Goal: Information Seeking & Learning: Check status

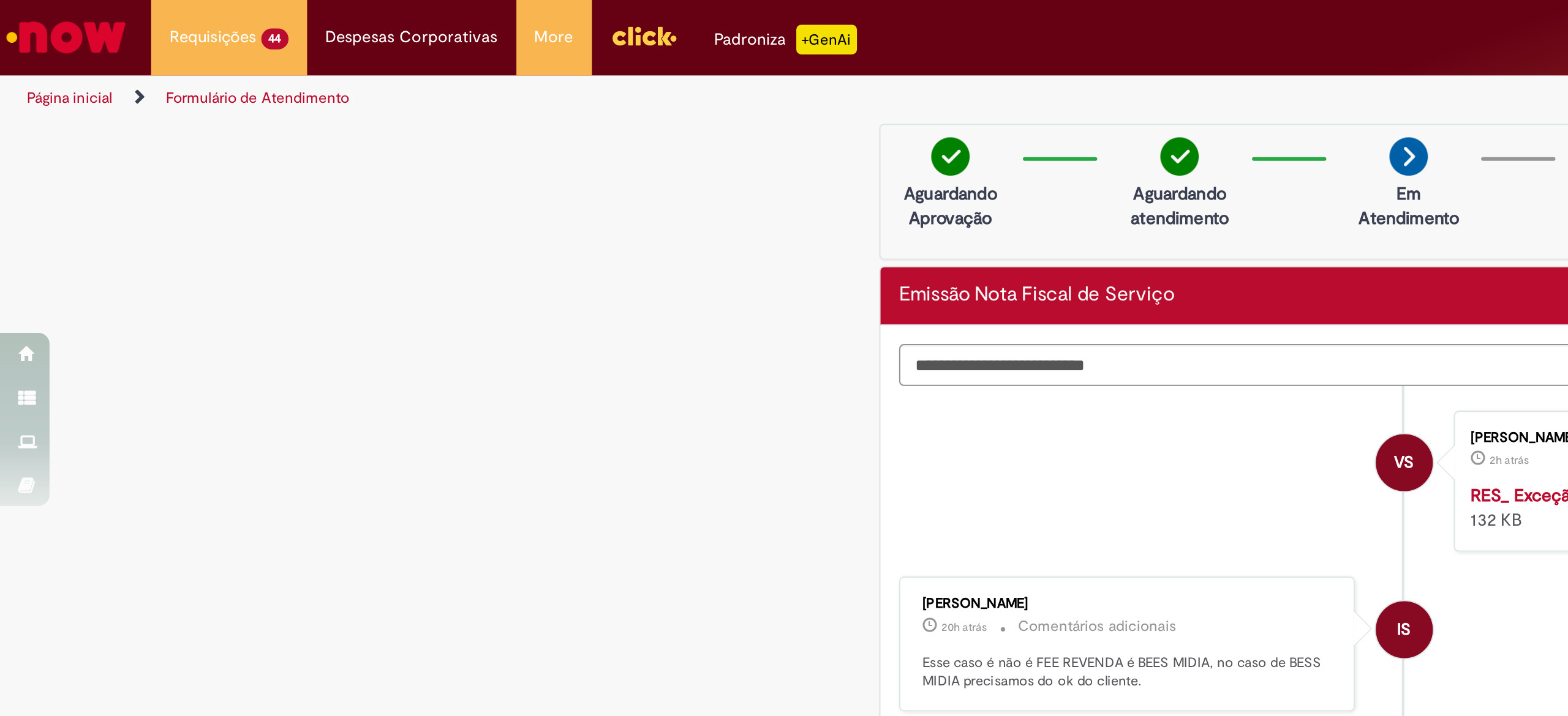
scroll to position [63, 0]
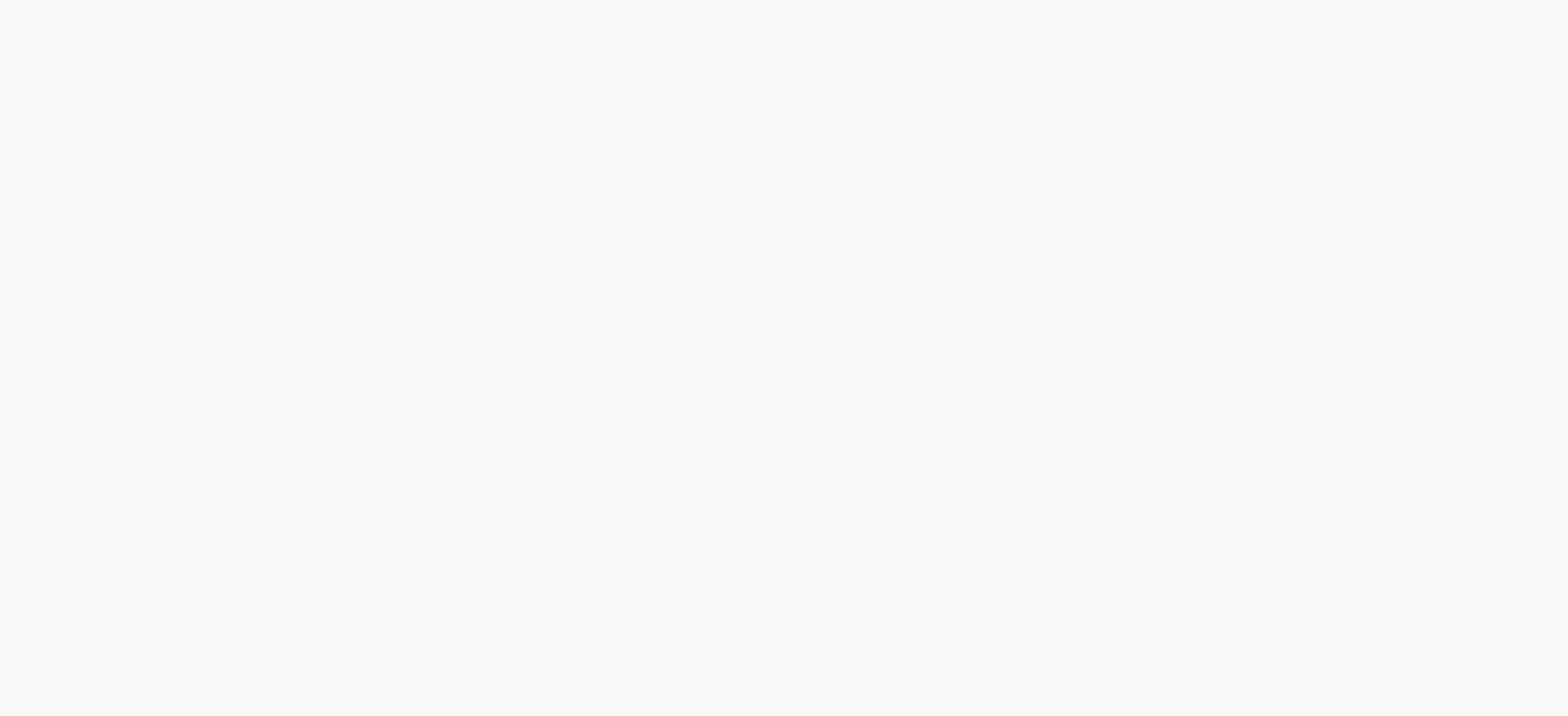
click at [0, 0] on link "2" at bounding box center [0, 0] width 0 height 0
click at [0, 0] on span "Emissão referente ao mês de Setembro - Fee Revenda Direto. Goya. Vencimento: [D…" at bounding box center [0, 0] width 0 height 0
click at [0, 0] on link "2" at bounding box center [0, 0] width 0 height 0
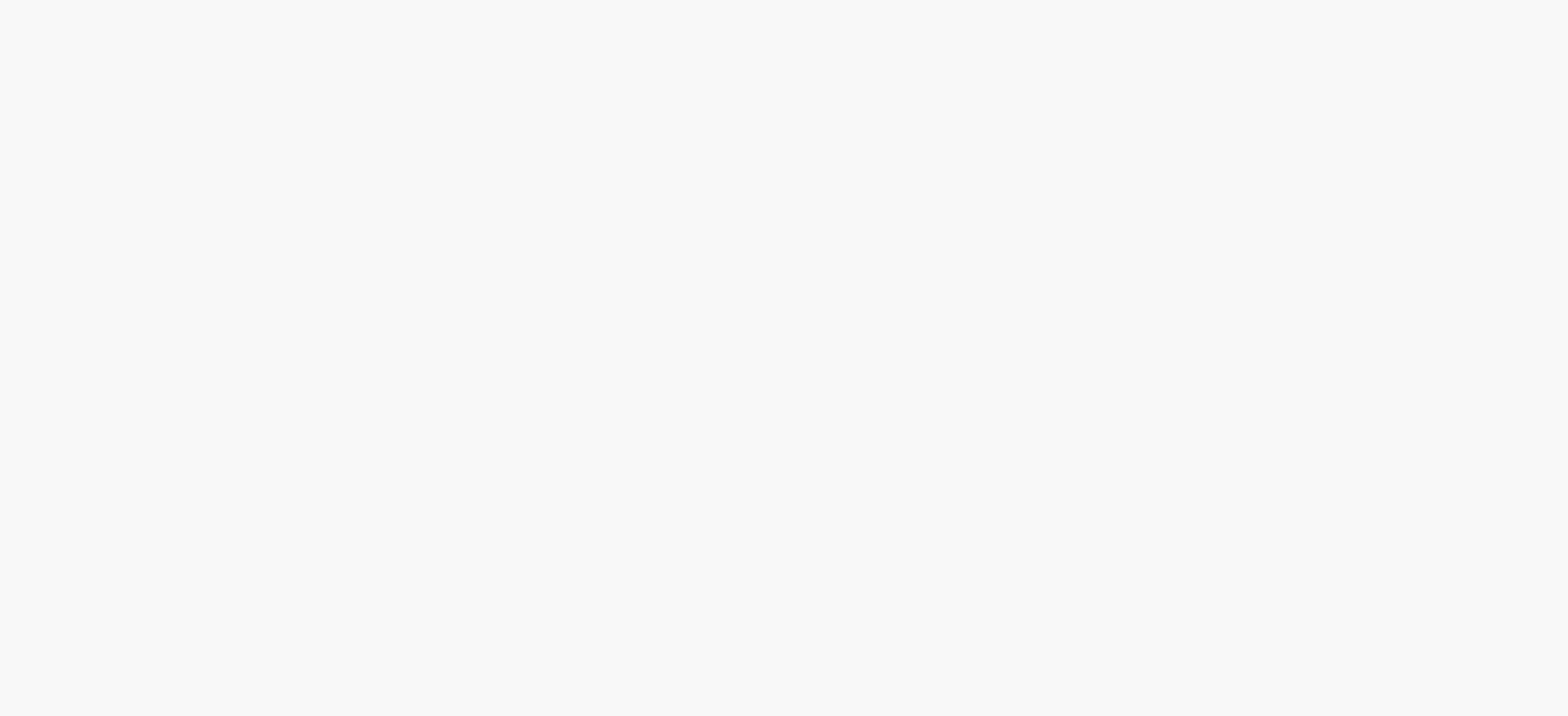
click at [0, 0] on span "Emissão referente ao mês de Setembro - Fee Revenda Direto. Chocoleite. Vencimen…" at bounding box center [0, 0] width 0 height 0
click at [0, 0] on link "2" at bounding box center [0, 0] width 0 height 0
click at [0, 0] on span "Emissão referente ao mês de Setembro - Fee Revenda Direto. Águas Aquarela. Venc…" at bounding box center [0, 0] width 0 height 0
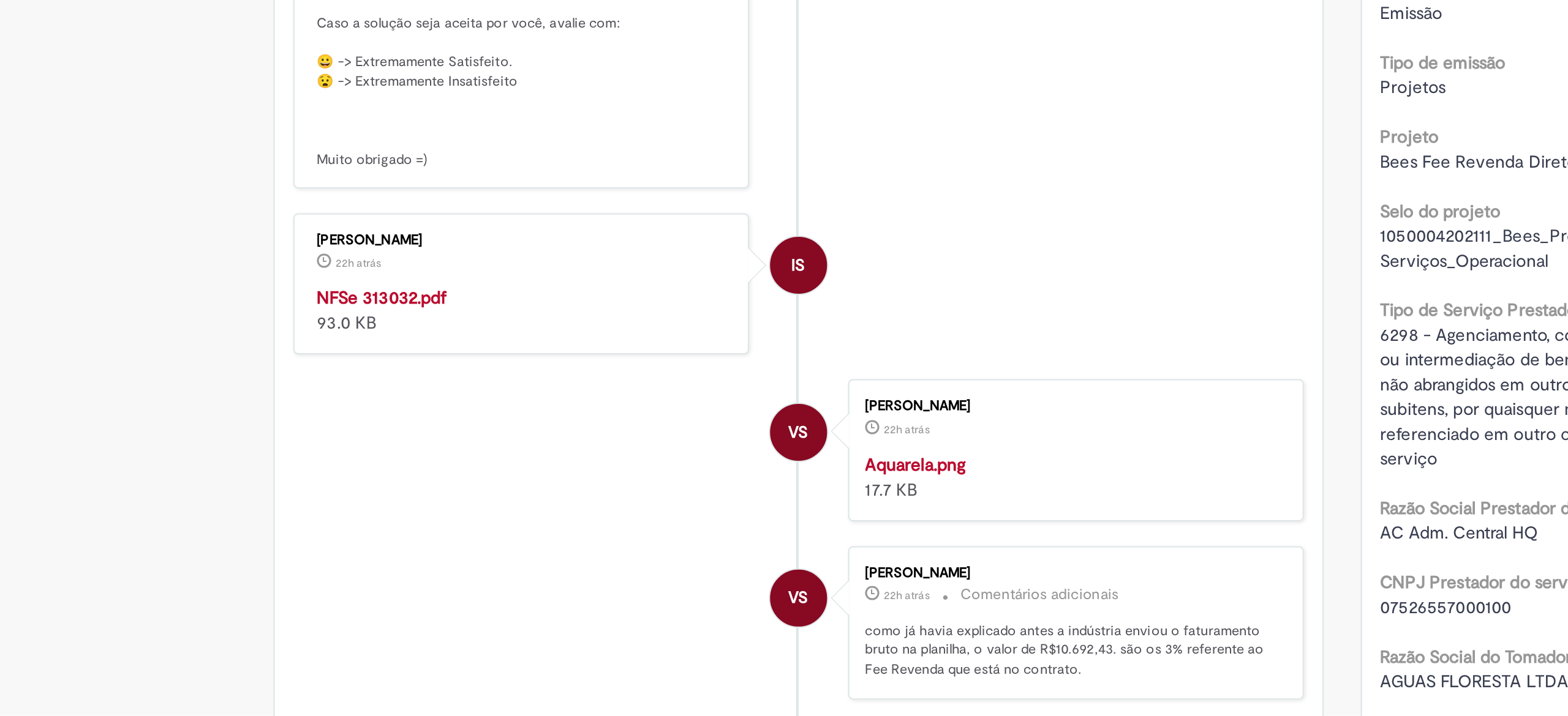
click at [471, 515] on strong "NFSe 313032.pdf" at bounding box center [488, 509] width 64 height 11
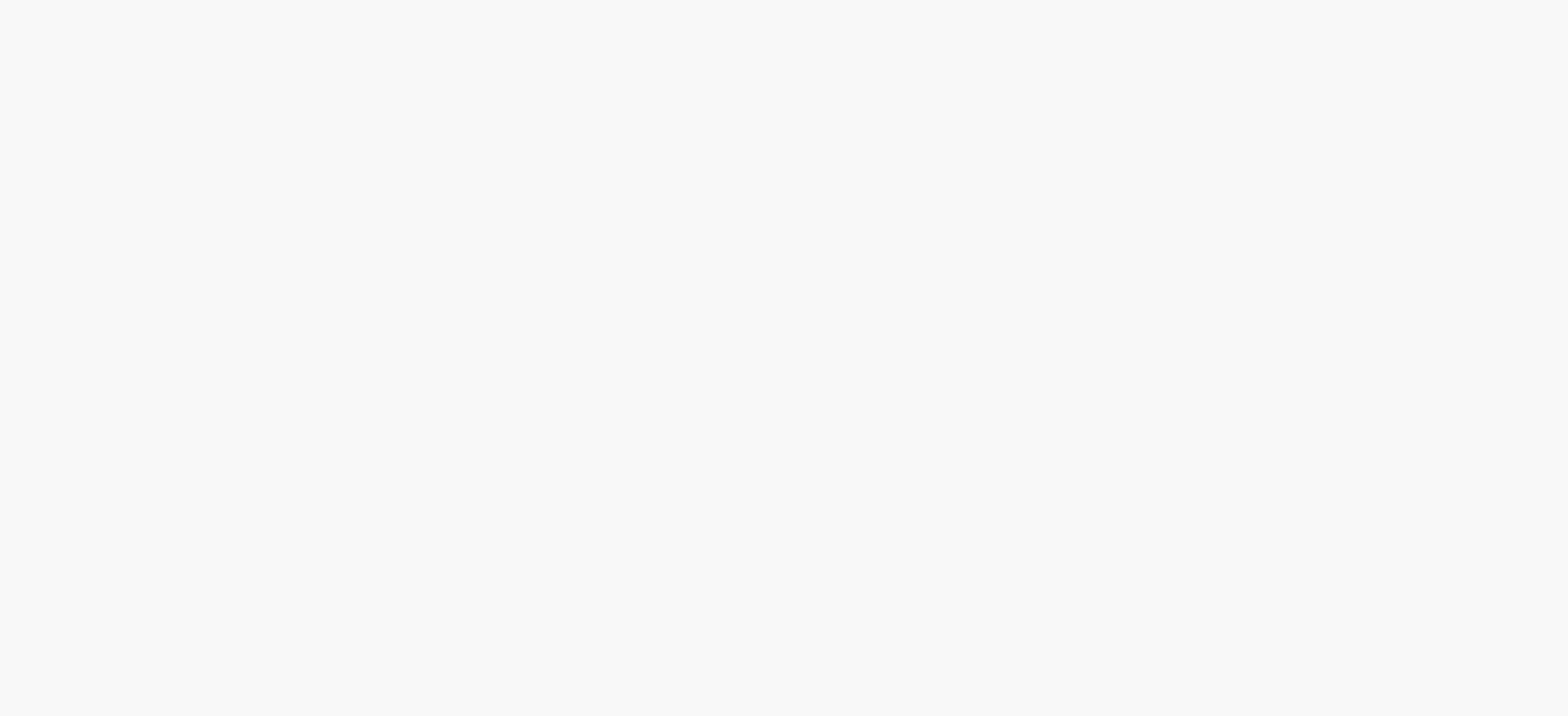
scroll to position [326, 0]
click at [0, 0] on link "2" at bounding box center [0, 0] width 0 height 0
click at [0, 0] on input "Pesquisar" at bounding box center [0, 0] width 0 height 0
type input "**********"
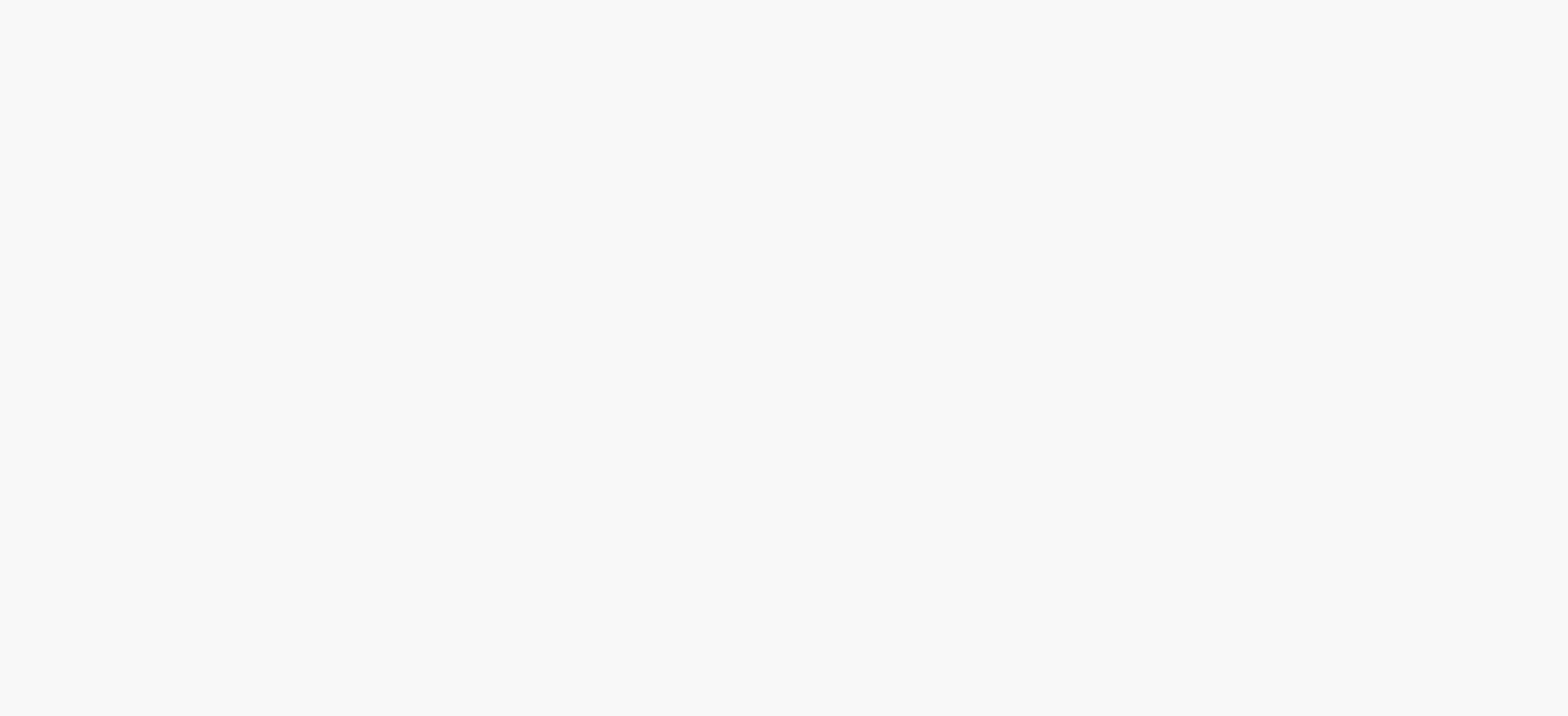
click at [0, 0] on button "Pesquisar" at bounding box center [0, 0] width 0 height 0
type input "**********"
click at [0, 0] on button "Pesquisar" at bounding box center [0, 0] width 0 height 0
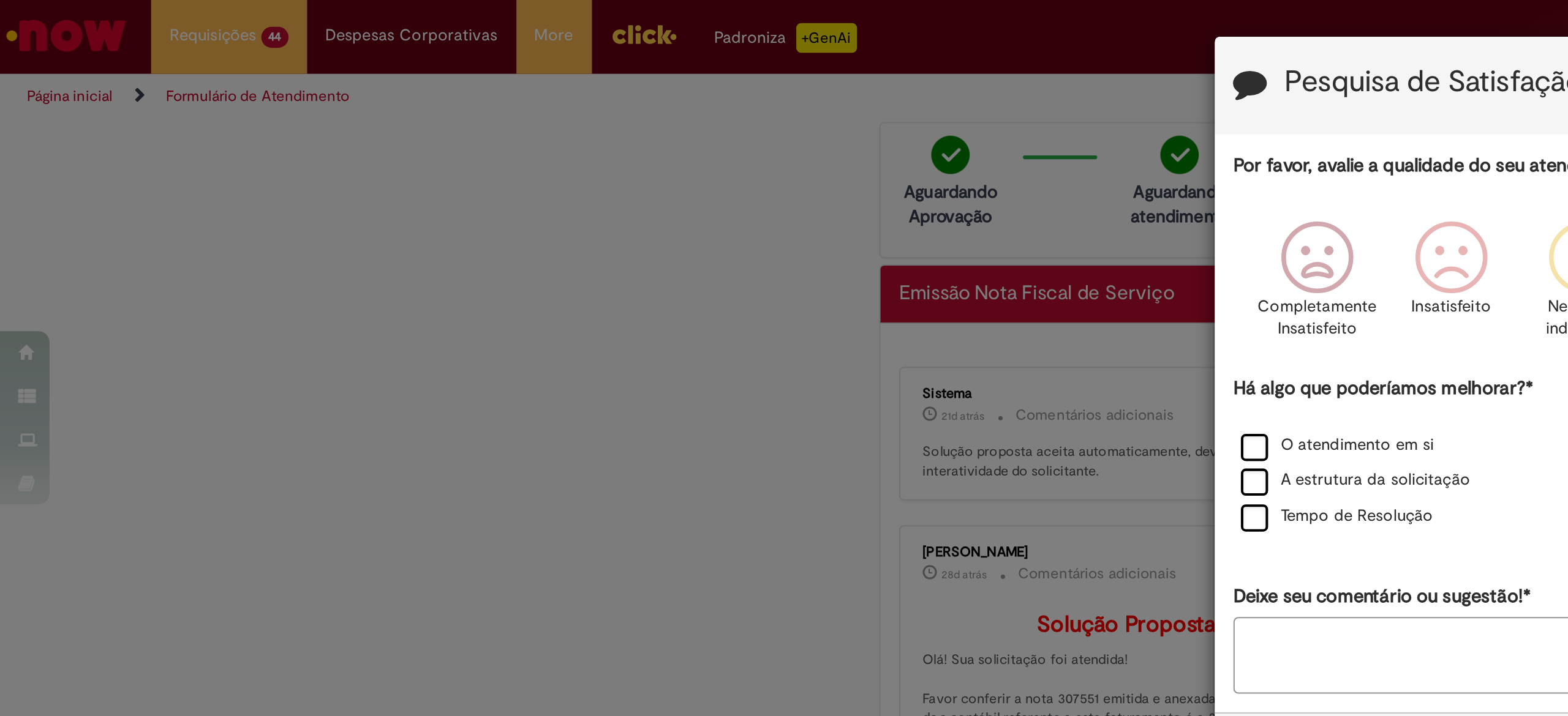
click at [582, 133] on div "Pesquisa de Satisfação Por favor, avalie a qualidade do seu atendimento* Comple…" at bounding box center [784, 358] width 1568 height 716
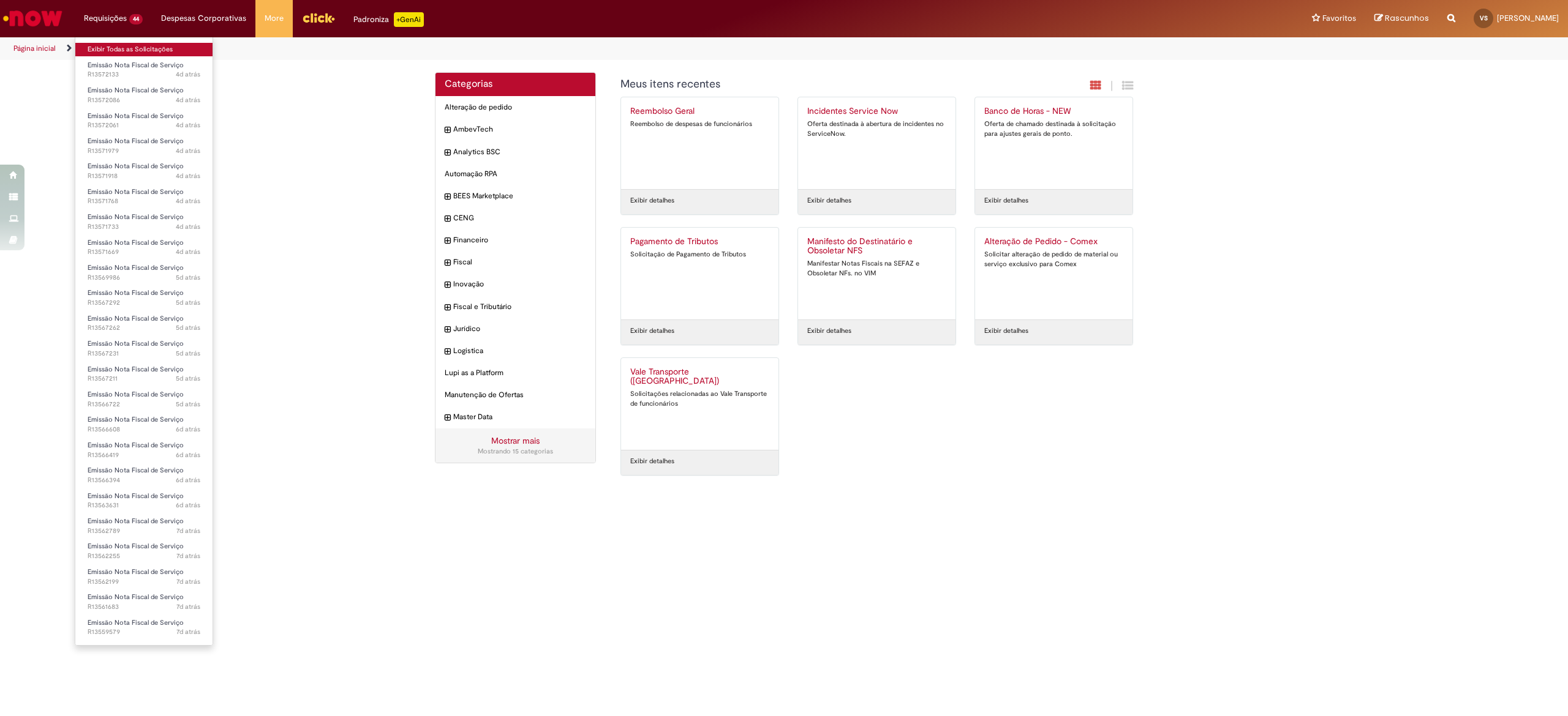
click at [111, 48] on link "Exibir Todas as Solicitações" at bounding box center [144, 50] width 137 height 14
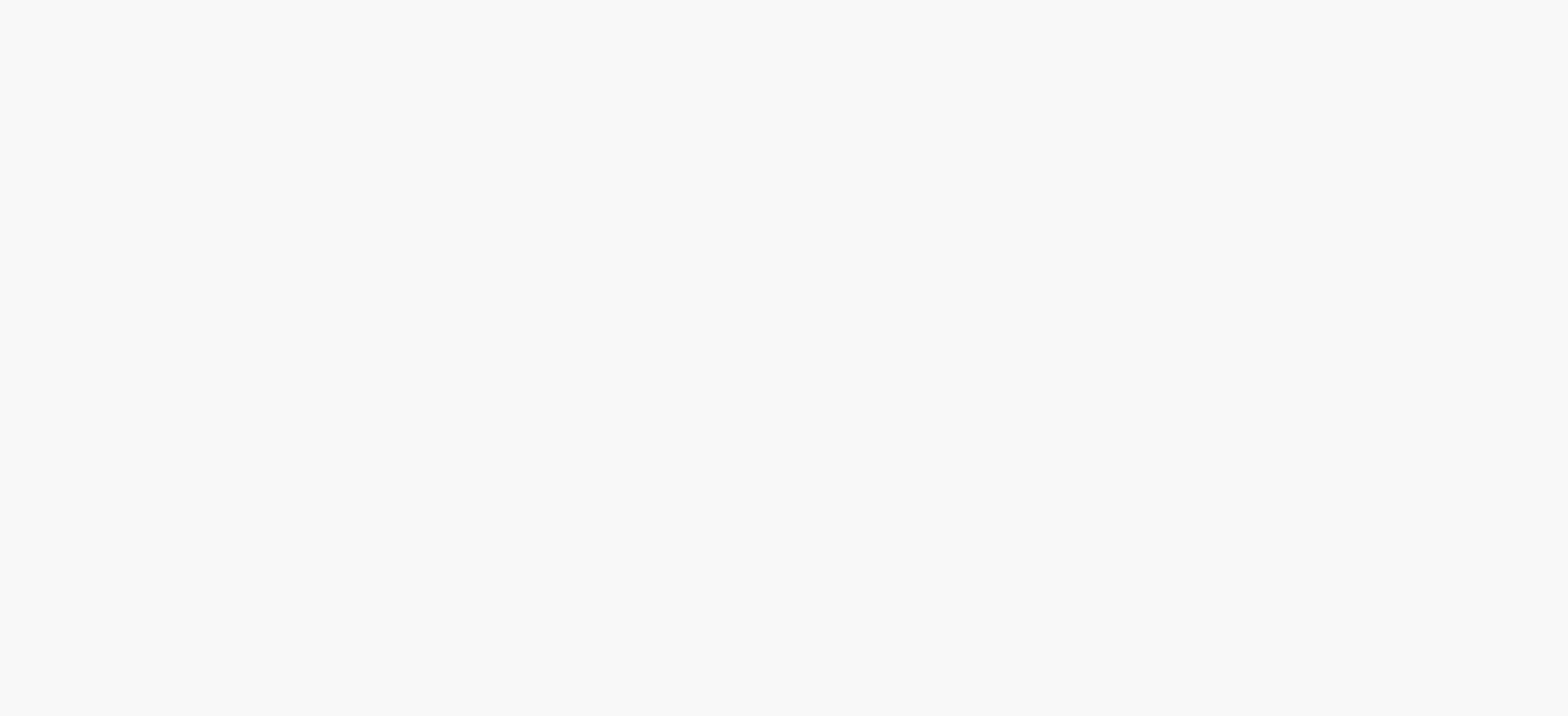
click at [0, 0] on link "2" at bounding box center [0, 0] width 0 height 0
click at [0, 0] on link "3" at bounding box center [0, 0] width 0 height 0
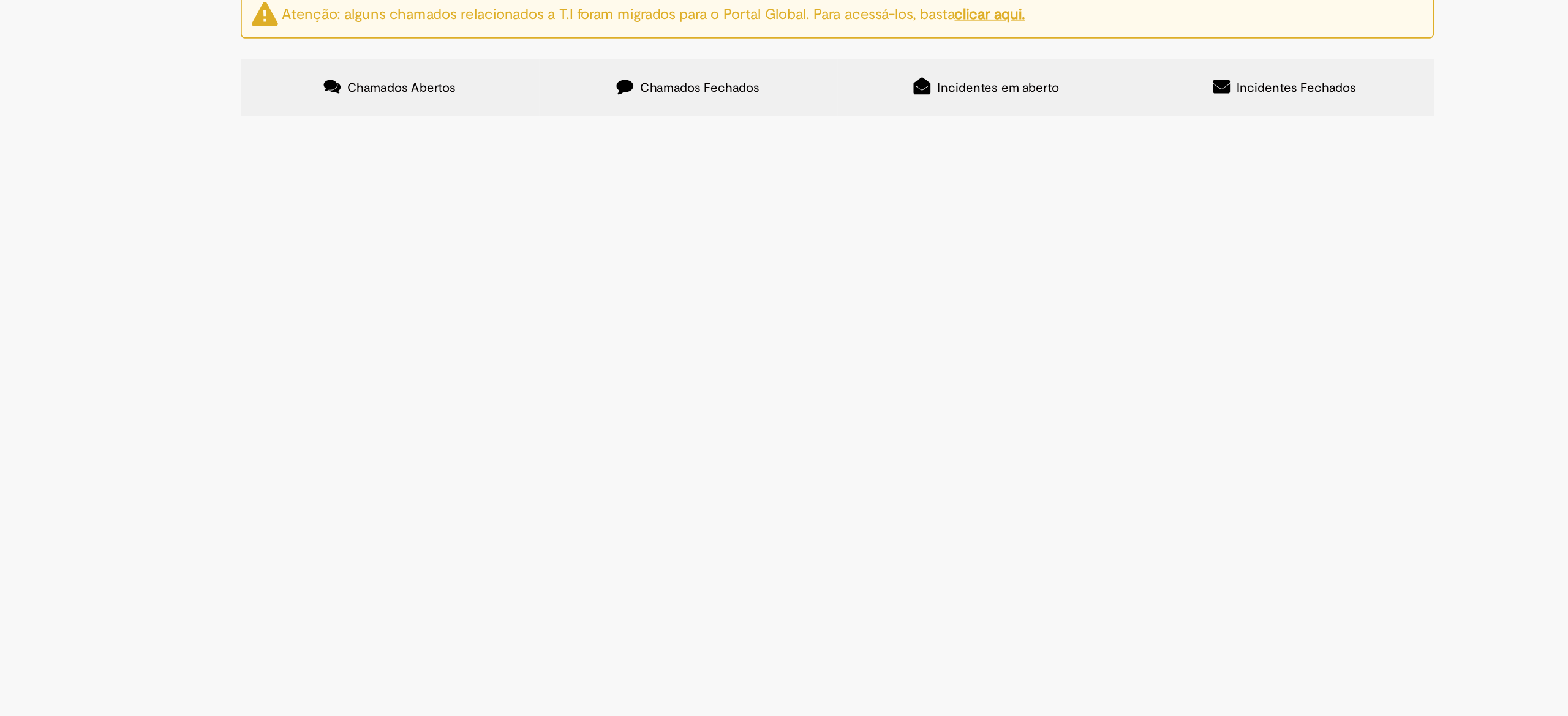
click at [0, 0] on link "2" at bounding box center [0, 0] width 0 height 0
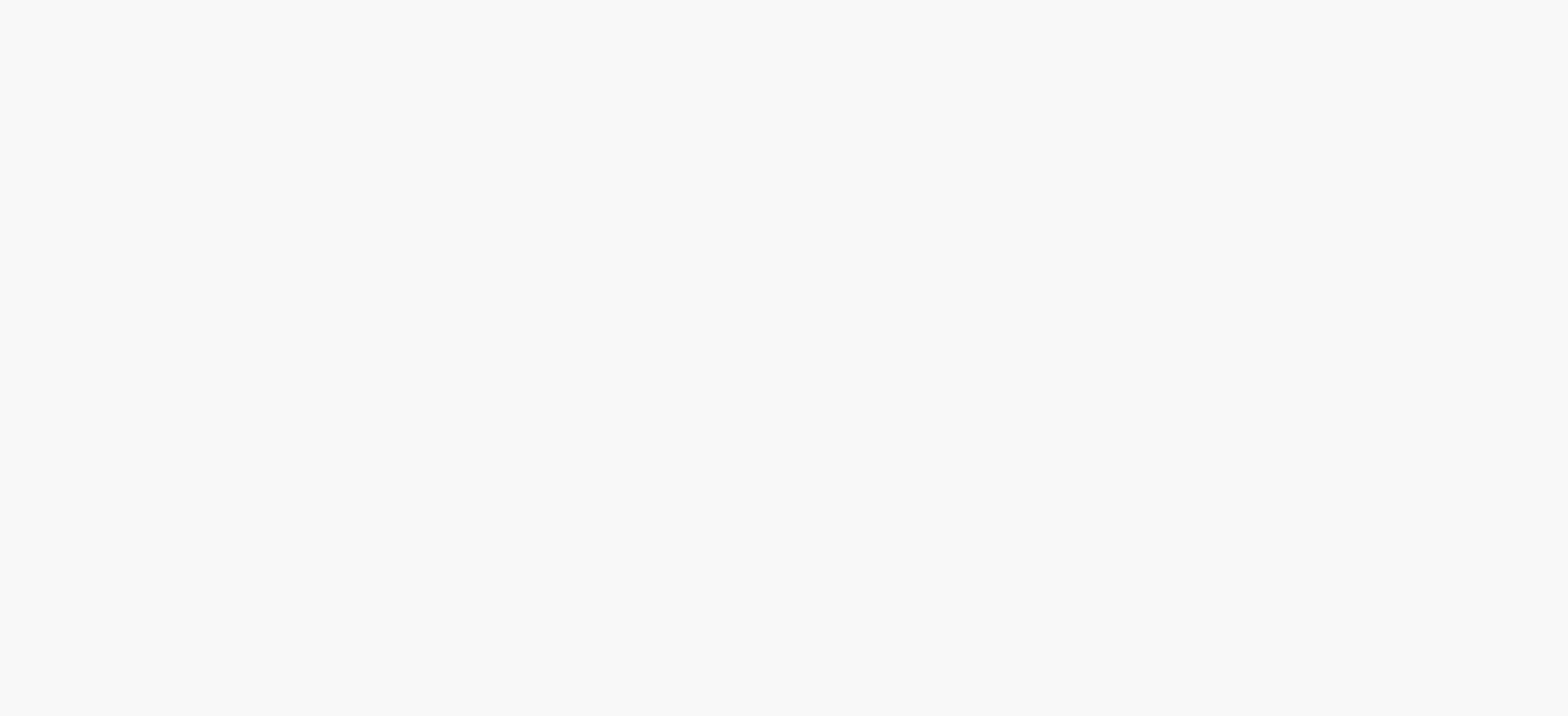
click at [0, 0] on span "Emissão Referente a [DATE] - Vita Forte Vencimento [DATE] Conta: Ag: 0912 | C/C…" at bounding box center [0, 0] width 0 height 0
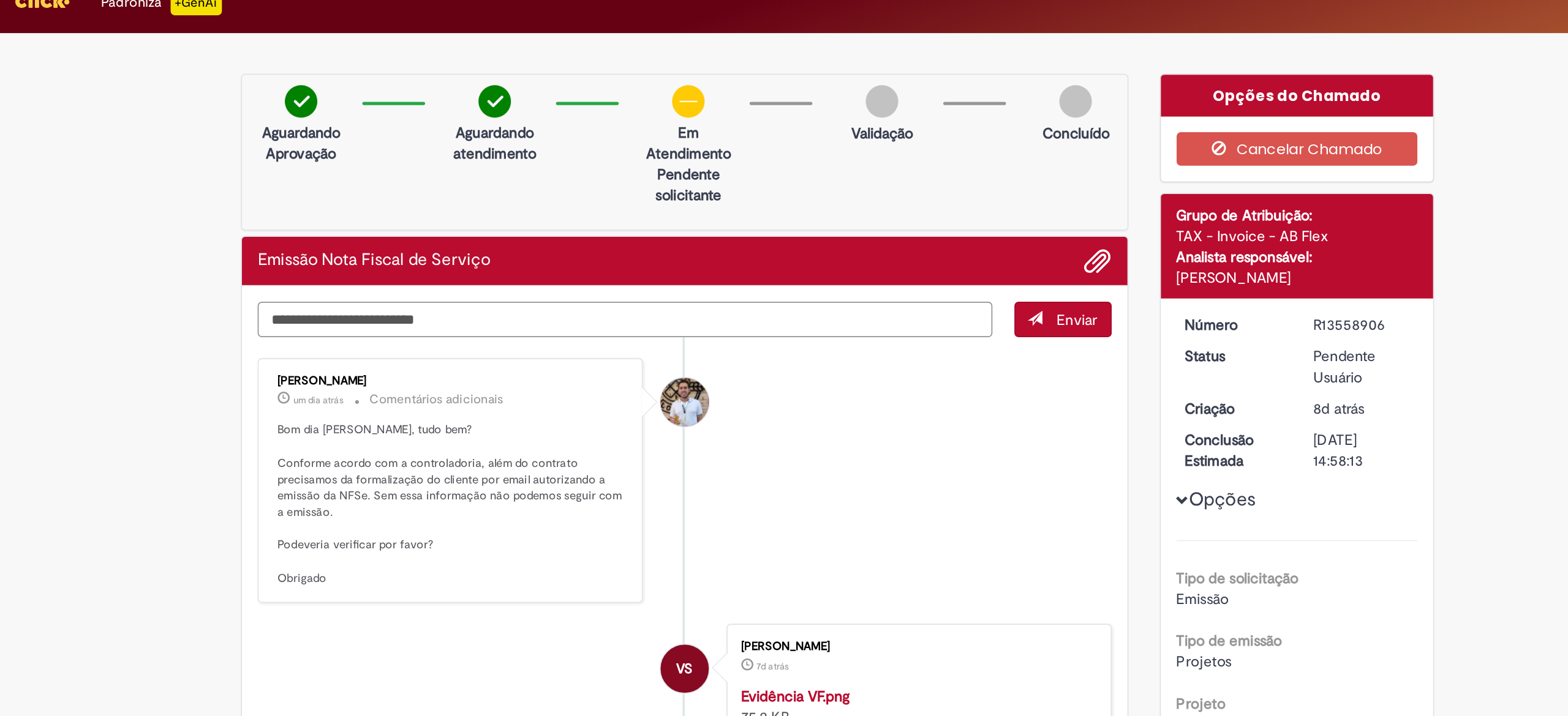
click at [730, 214] on textarea "Digite sua mensagem aqui..." at bounding box center [659, 205] width 430 height 22
click at [746, 205] on textarea "Digite sua mensagem aqui..." at bounding box center [659, 205] width 430 height 22
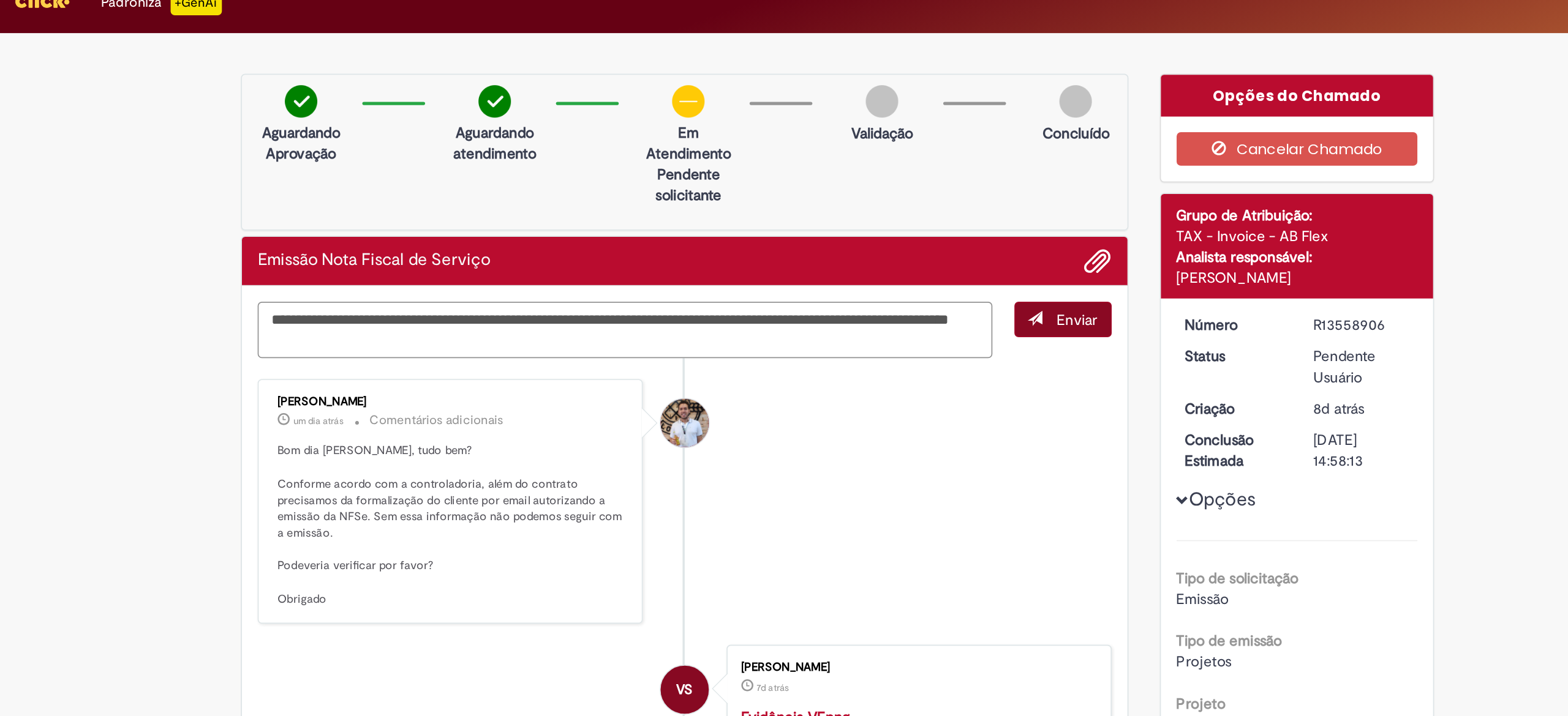
type textarea "**********"
click at [916, 202] on span "Enviar" at bounding box center [924, 205] width 24 height 11
click at [929, 175] on span "Adicionar anexos" at bounding box center [937, 171] width 15 height 15
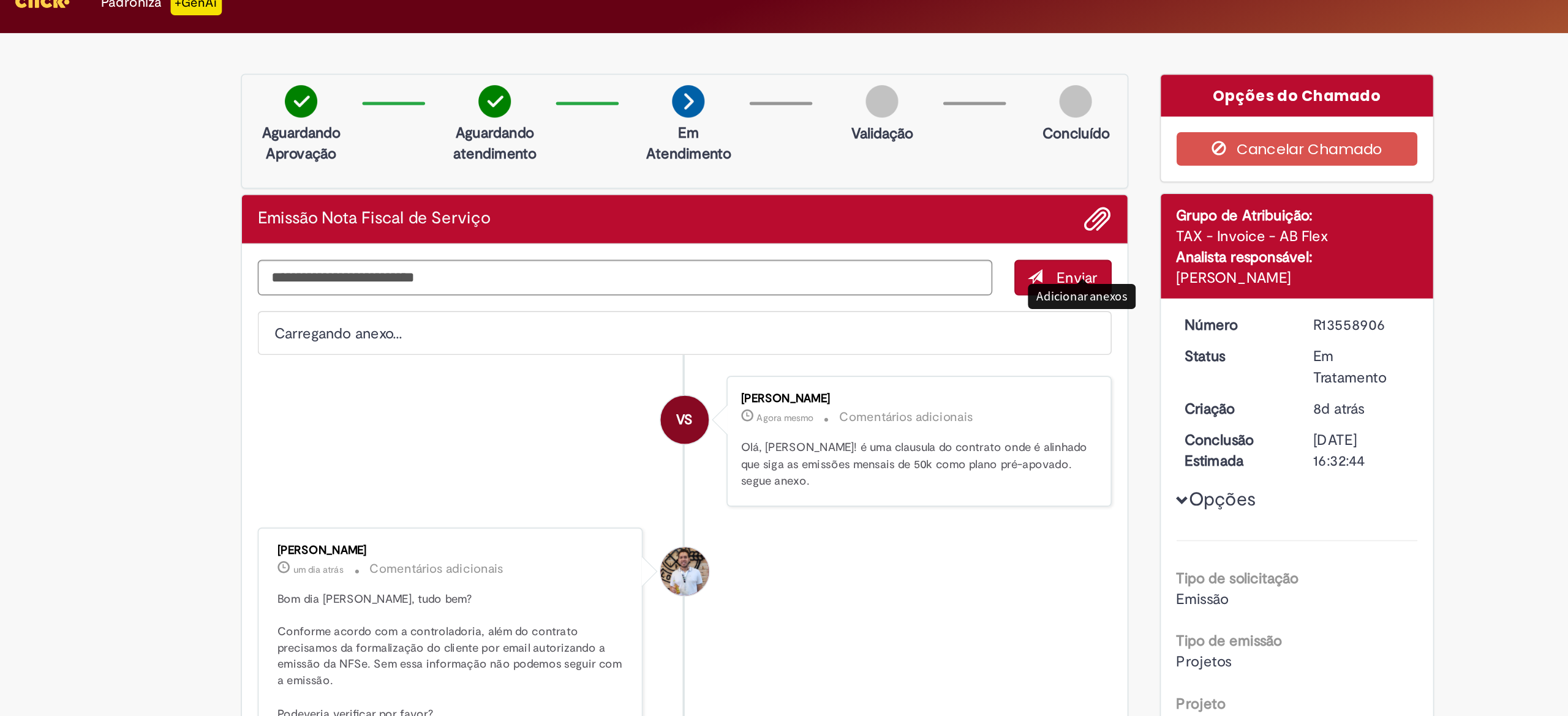
scroll to position [62, 0]
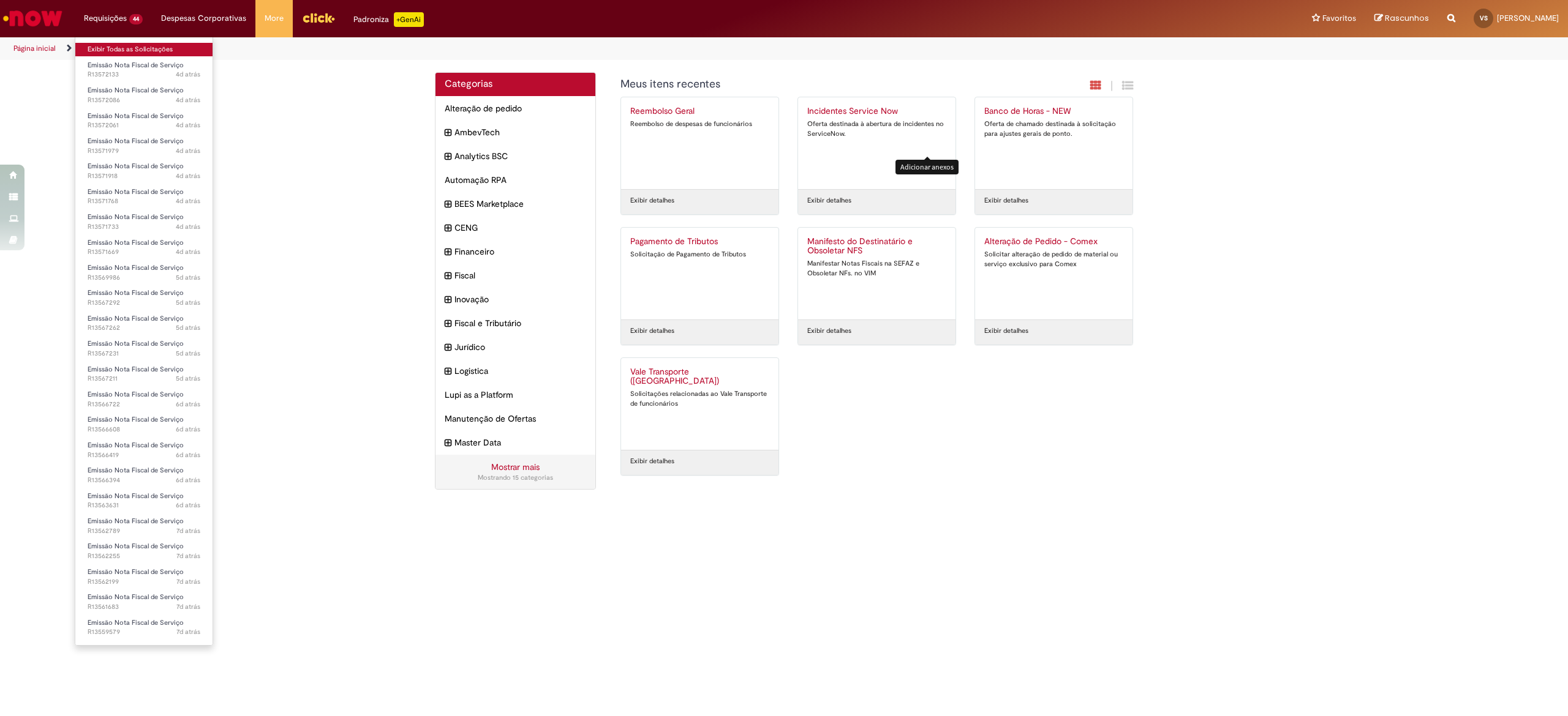
click at [131, 46] on link "Exibir Todas as Solicitações" at bounding box center [144, 50] width 137 height 14
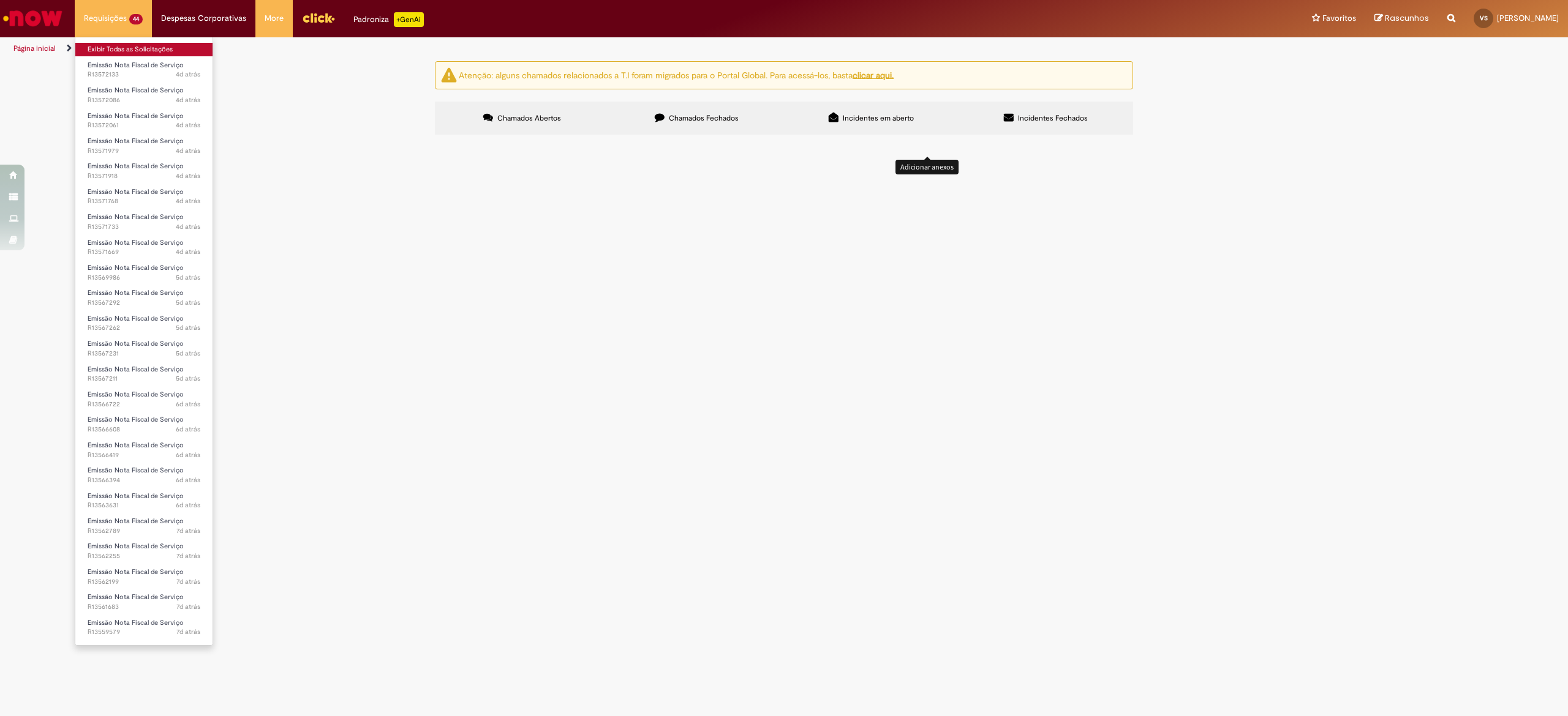
click at [138, 44] on link "Exibir Todas as Solicitações" at bounding box center [144, 50] width 137 height 14
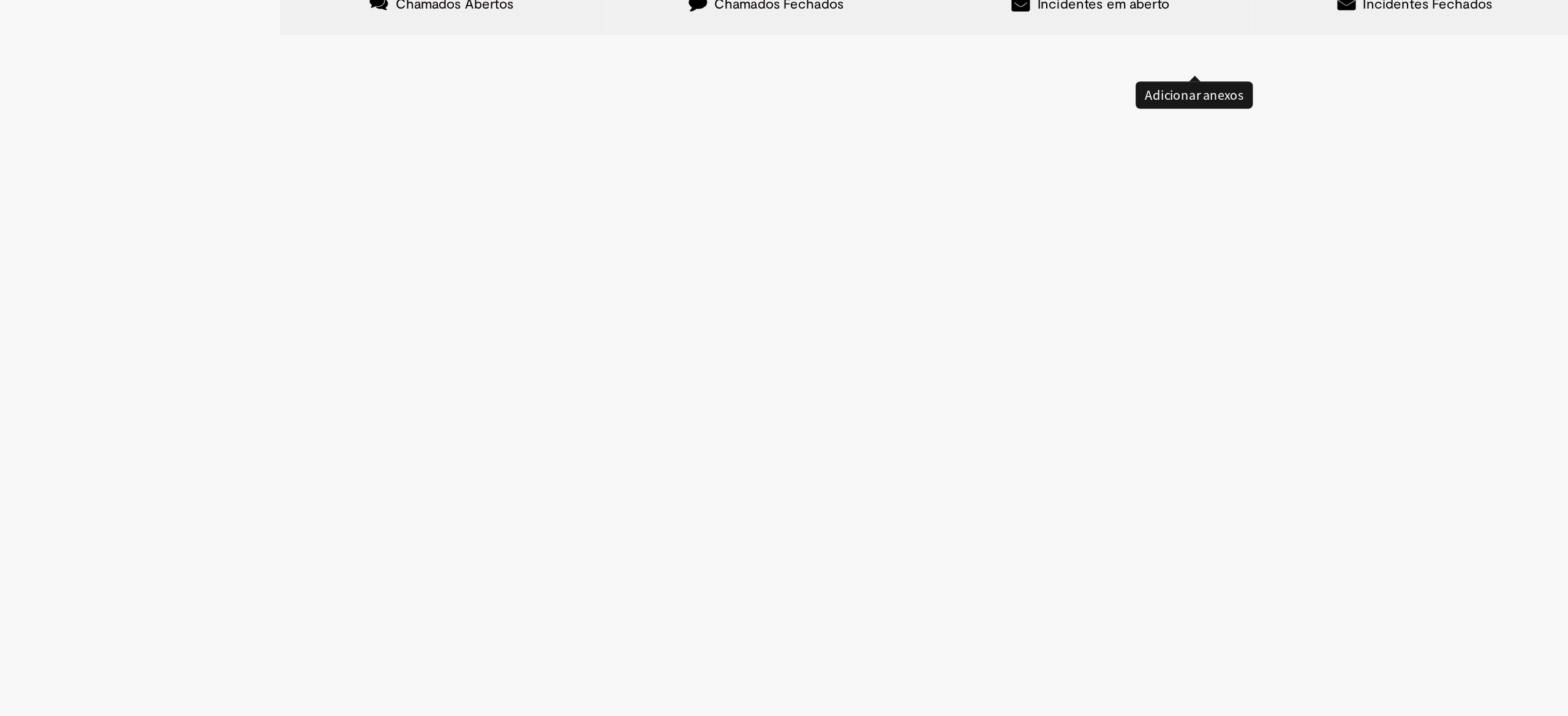
scroll to position [326, 0]
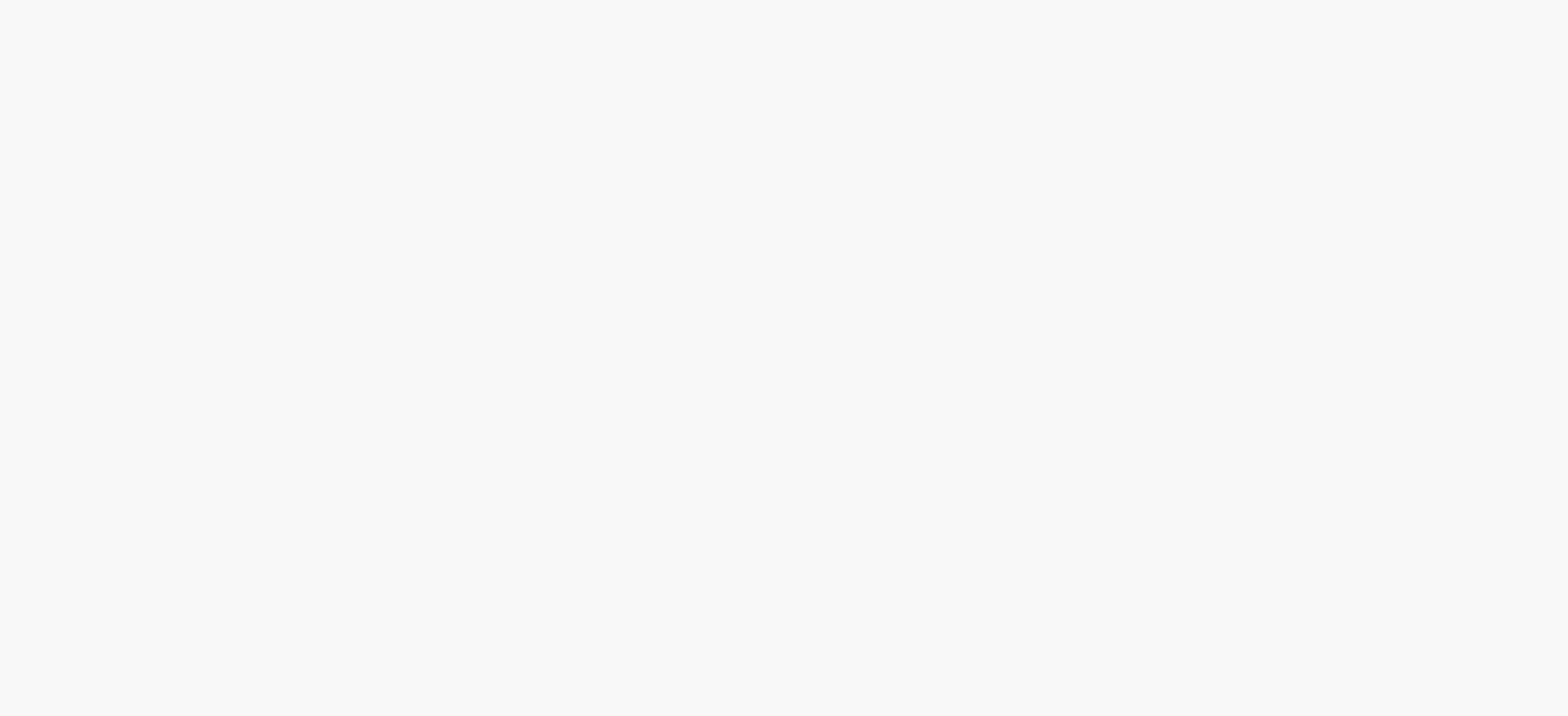
click at [0, 0] on link "2" at bounding box center [0, 0] width 0 height 0
click at [0, 0] on span "Emissão referente ao mês de Setembro - Fee Revenda Direto. Águas do Porto. Venc…" at bounding box center [0, 0] width 0 height 0
click at [0, 0] on link "2" at bounding box center [0, 0] width 0 height 0
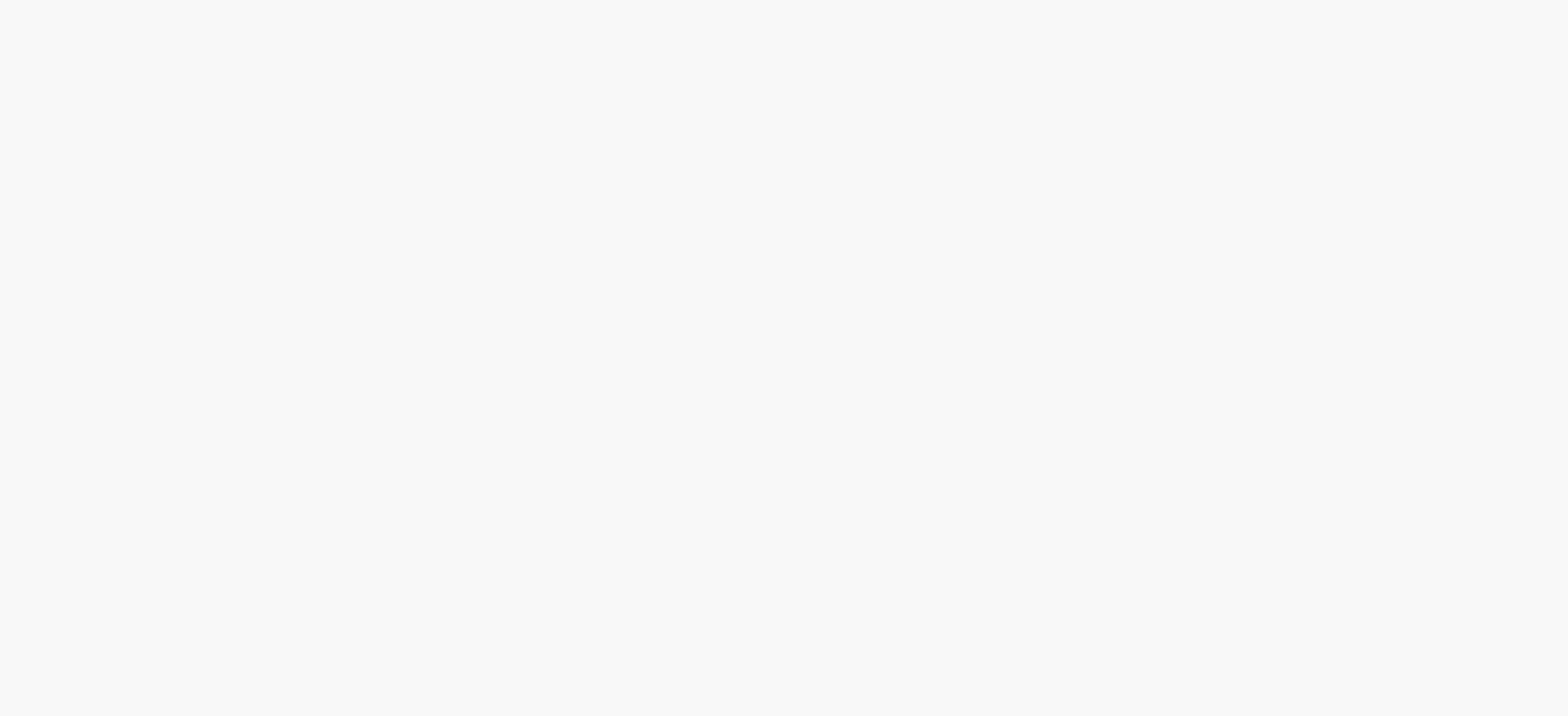
scroll to position [111, 0]
click at [0, 0] on span "Emissão referente ao mês de Setembro - Fee Revenda Direto. Me Leve. Vencimento:…" at bounding box center [0, 0] width 0 height 0
click at [0, 0] on link "2" at bounding box center [0, 0] width 0 height 0
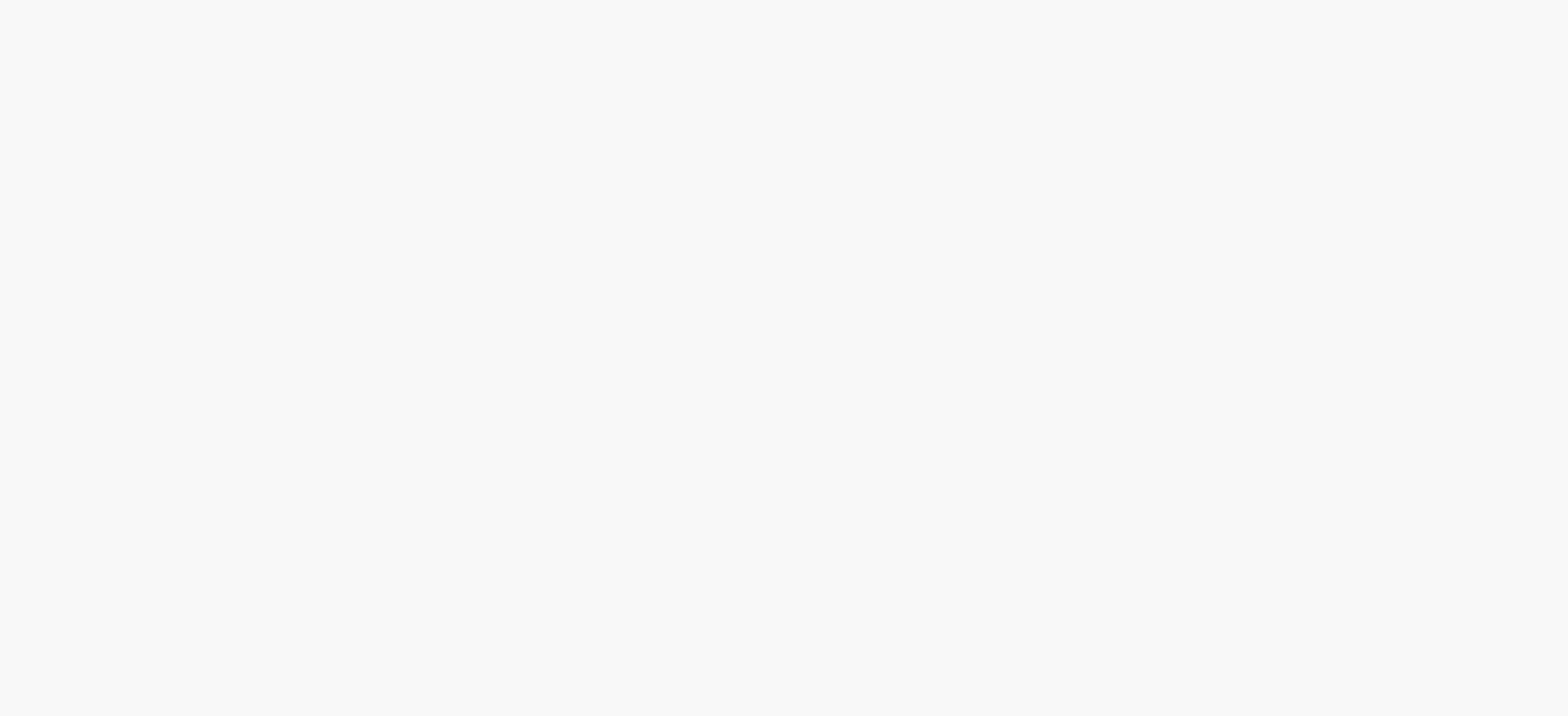
click at [0, 0] on span "Emissão referente ao mês de Setembro - Fee Revenda Direto. Florestal. Venciment…" at bounding box center [0, 0] width 0 height 0
click at [0, 0] on link "2" at bounding box center [0, 0] width 0 height 0
click at [0, 0] on span "Emissão referente ao mês de Setembro - Fee Revenda Direto. União Boscatti. Venc…" at bounding box center [0, 0] width 0 height 0
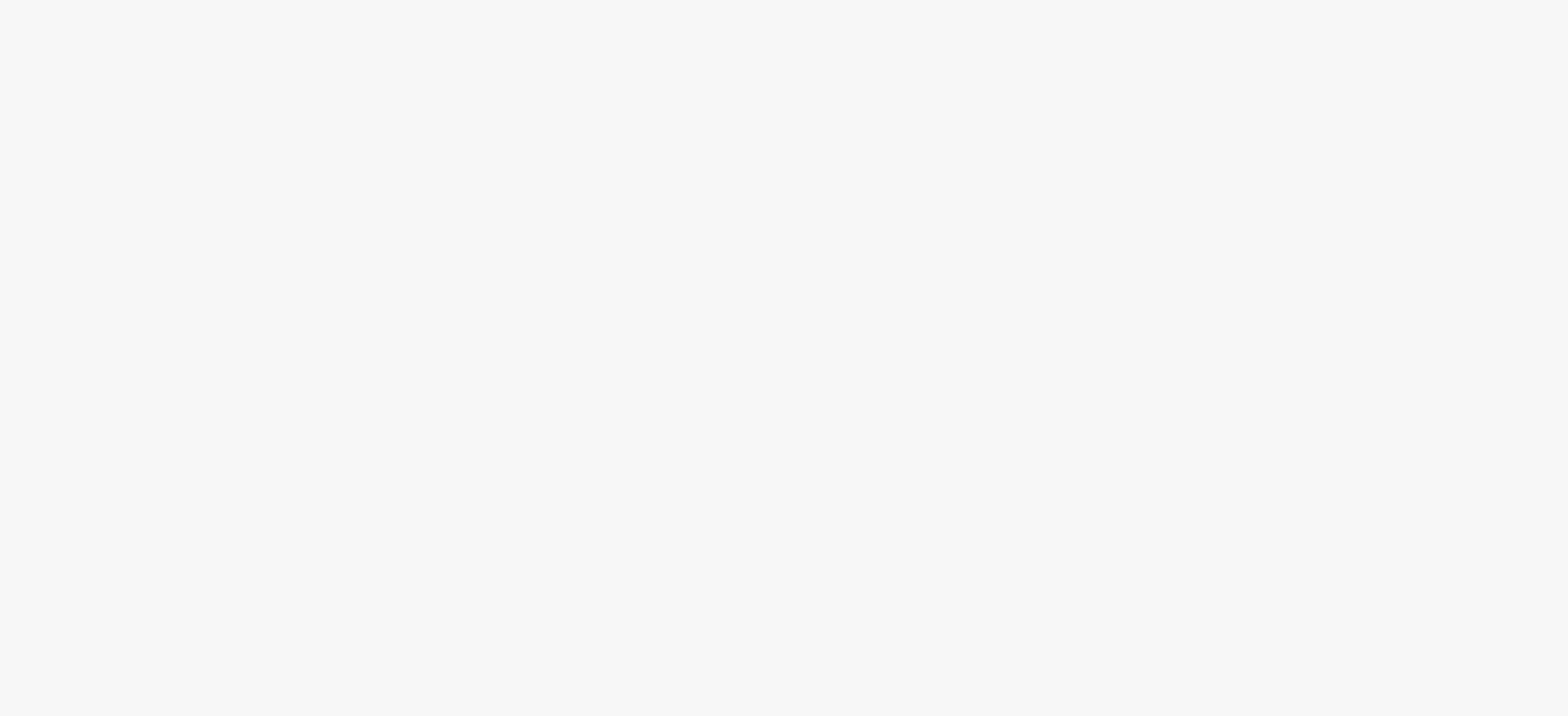
scroll to position [326, 0]
click at [0, 0] on link "2" at bounding box center [0, 0] width 0 height 0
click at [0, 0] on span "Emissão referente ao mês de Setembro - Fee Revenda Direto. Florestal. Venciment…" at bounding box center [0, 0] width 0 height 0
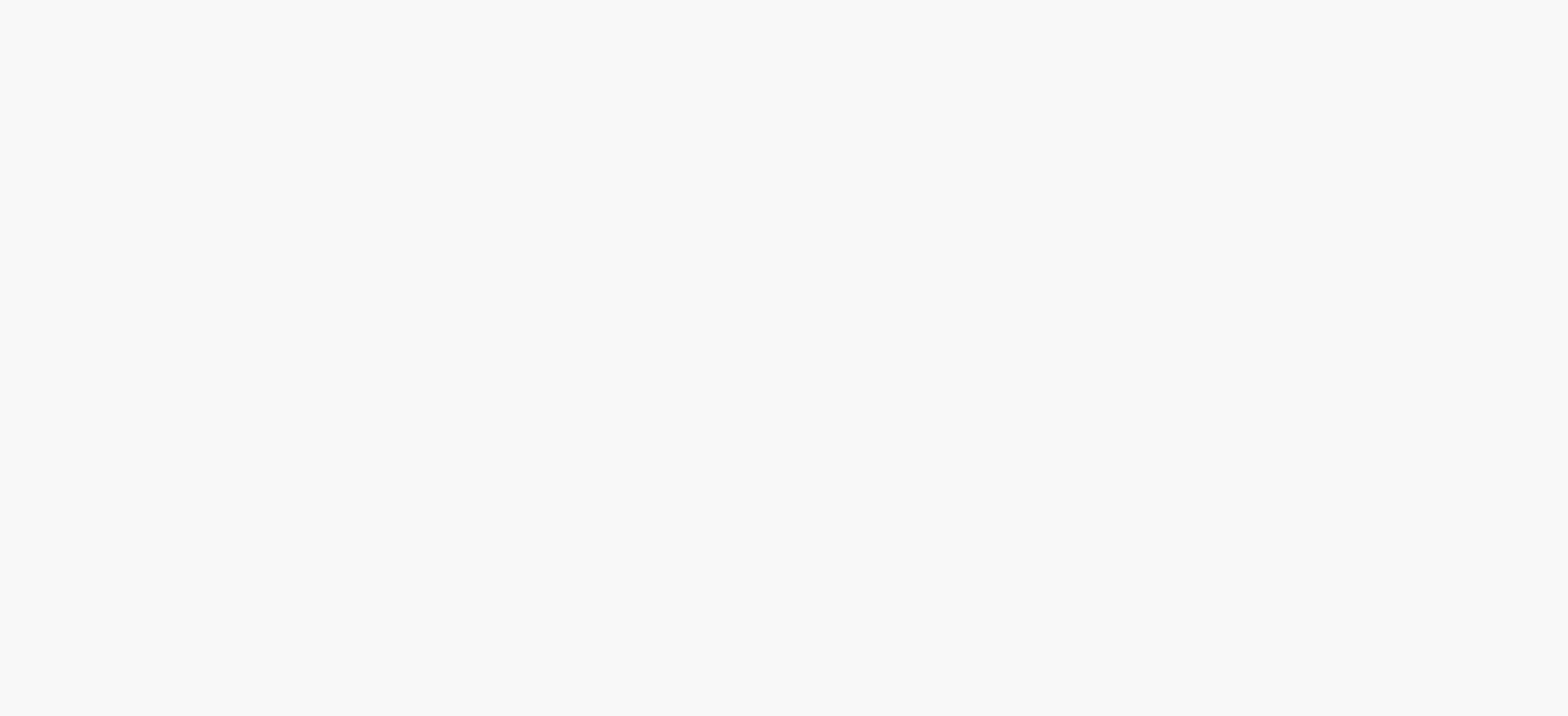
click at [0, 0] on link "2" at bounding box center [0, 0] width 0 height 0
click at [0, 0] on span "Emissão referente ao mês de Setembro - Fee Revenda Direto. [GEOGRAPHIC_DATA]. V…" at bounding box center [0, 0] width 0 height 0
click at [0, 0] on link "2" at bounding box center [0, 0] width 0 height 0
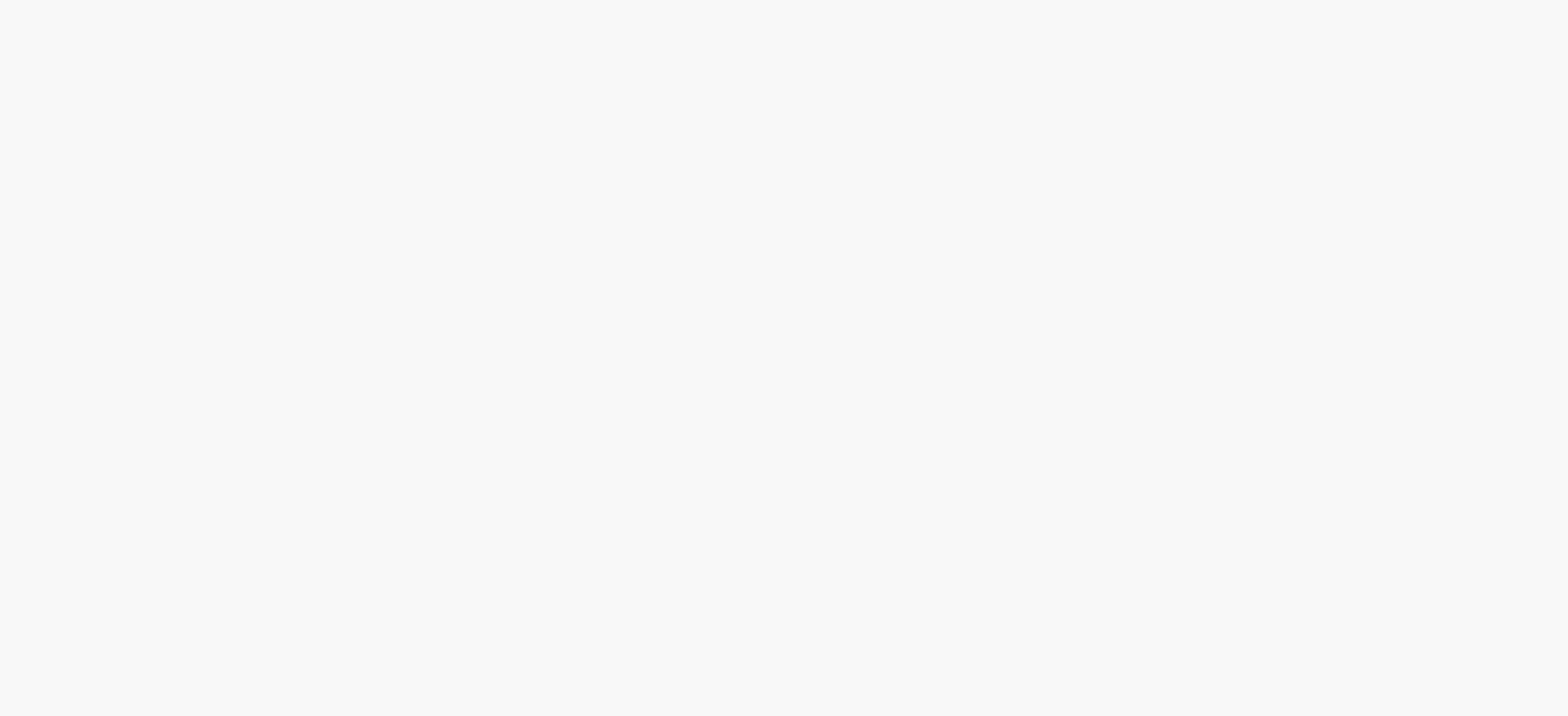
scroll to position [201, 0]
click at [0, 0] on span "Emissão referente ao mês de Setembro - Fee Revenda Direto. [GEOGRAPHIC_DATA]. V…" at bounding box center [0, 0] width 0 height 0
click at [0, 0] on link "2" at bounding box center [0, 0] width 0 height 0
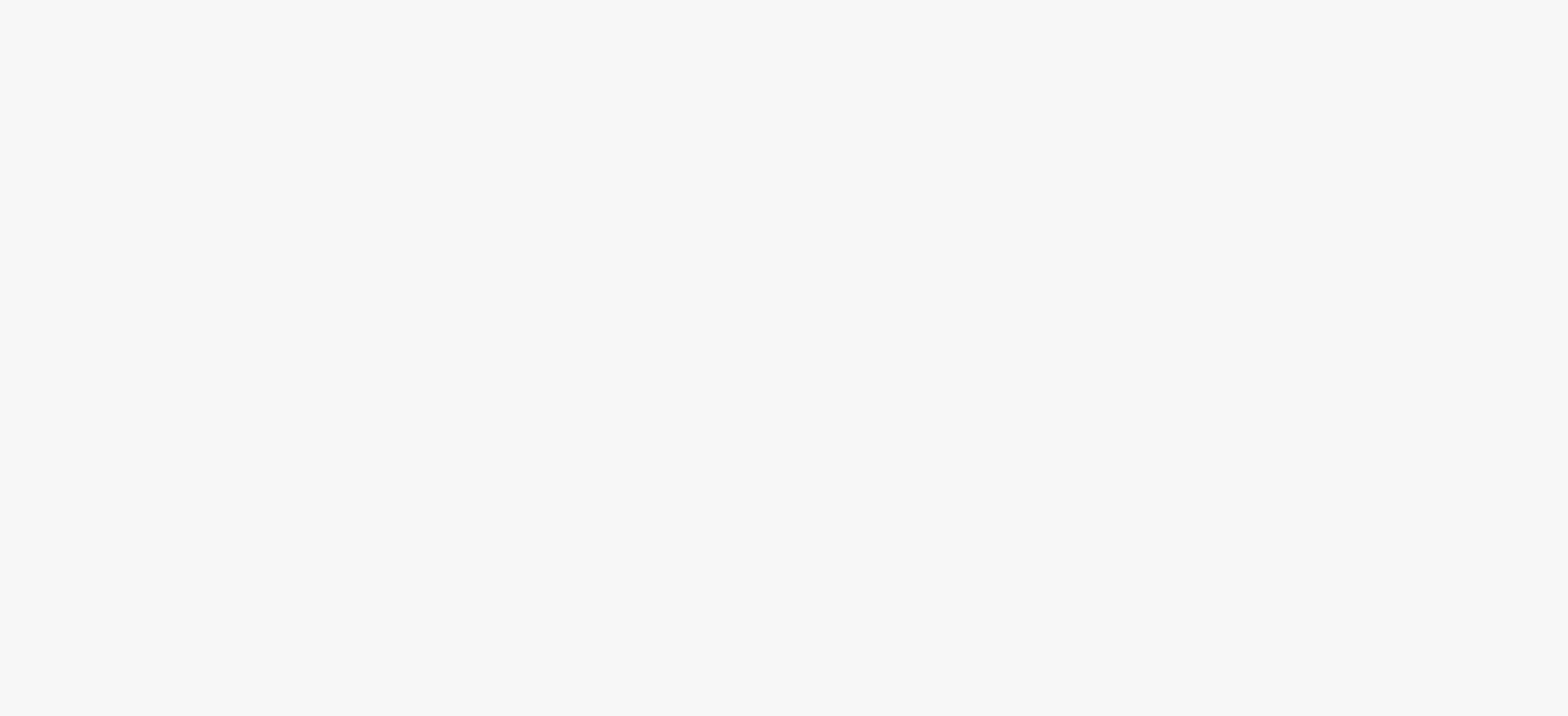
click at [0, 0] on span "Emissão referente ao mês de Setembro - Fee Revenda Direto. Água [GEOGRAPHIC_DAT…" at bounding box center [0, 0] width 0 height 0
click at [0, 0] on link "2" at bounding box center [0, 0] width 0 height 0
click at [0, 0] on span "Emissão Referente a [DATE] Vencimento [DATE] Conta: Ag: 0912 | C/C 03321-4 (Ban…" at bounding box center [0, 0] width 0 height 0
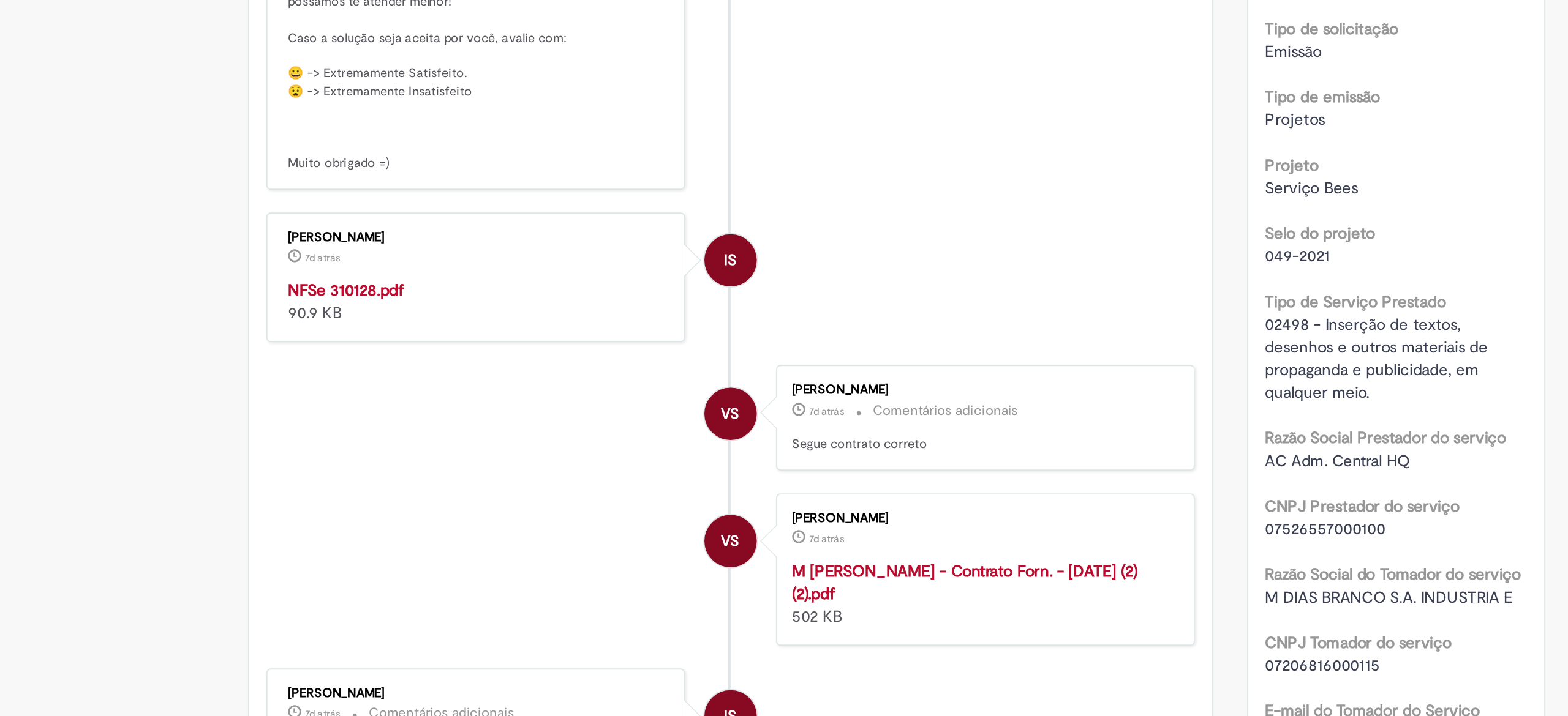
scroll to position [21, 0]
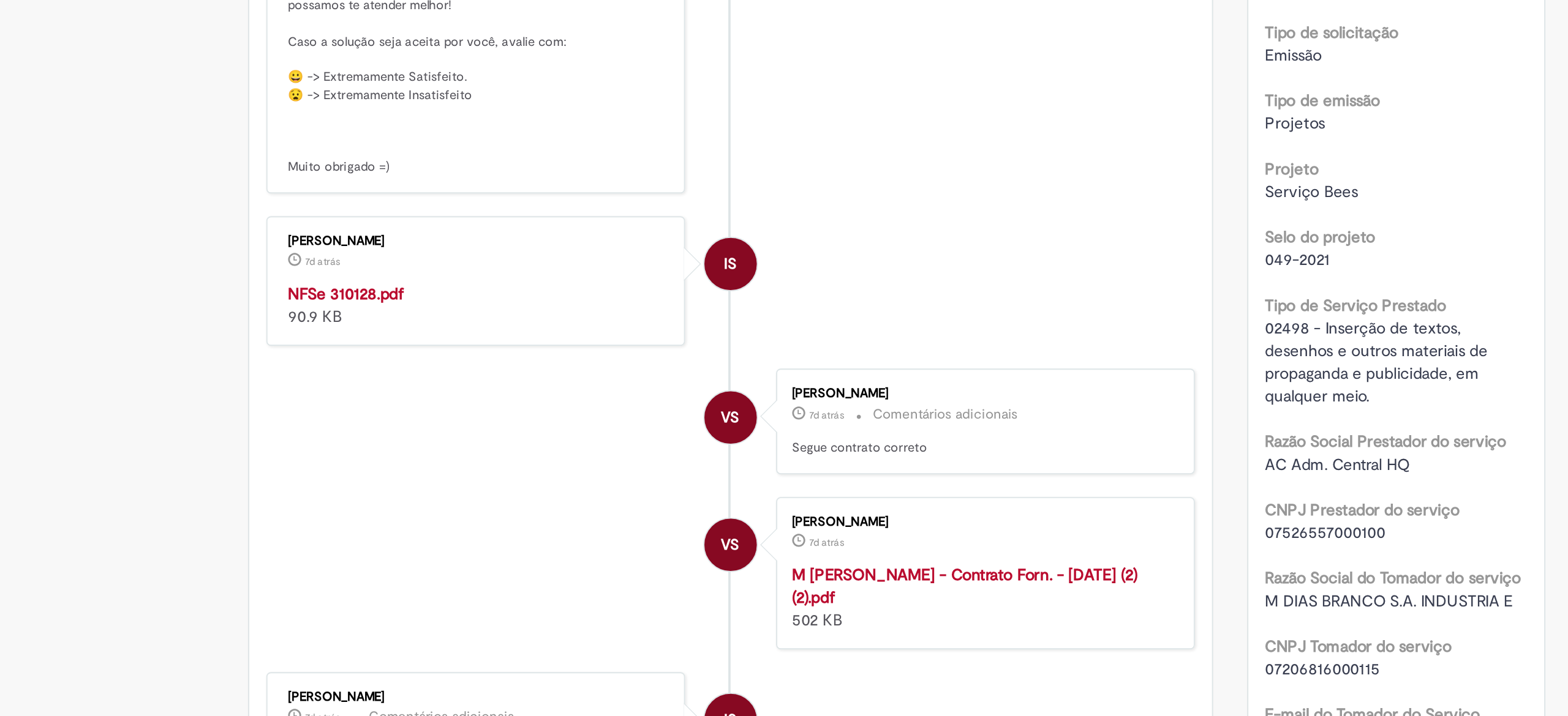
click at [488, 494] on strong "NFSe 310128.pdf" at bounding box center [487, 489] width 63 height 11
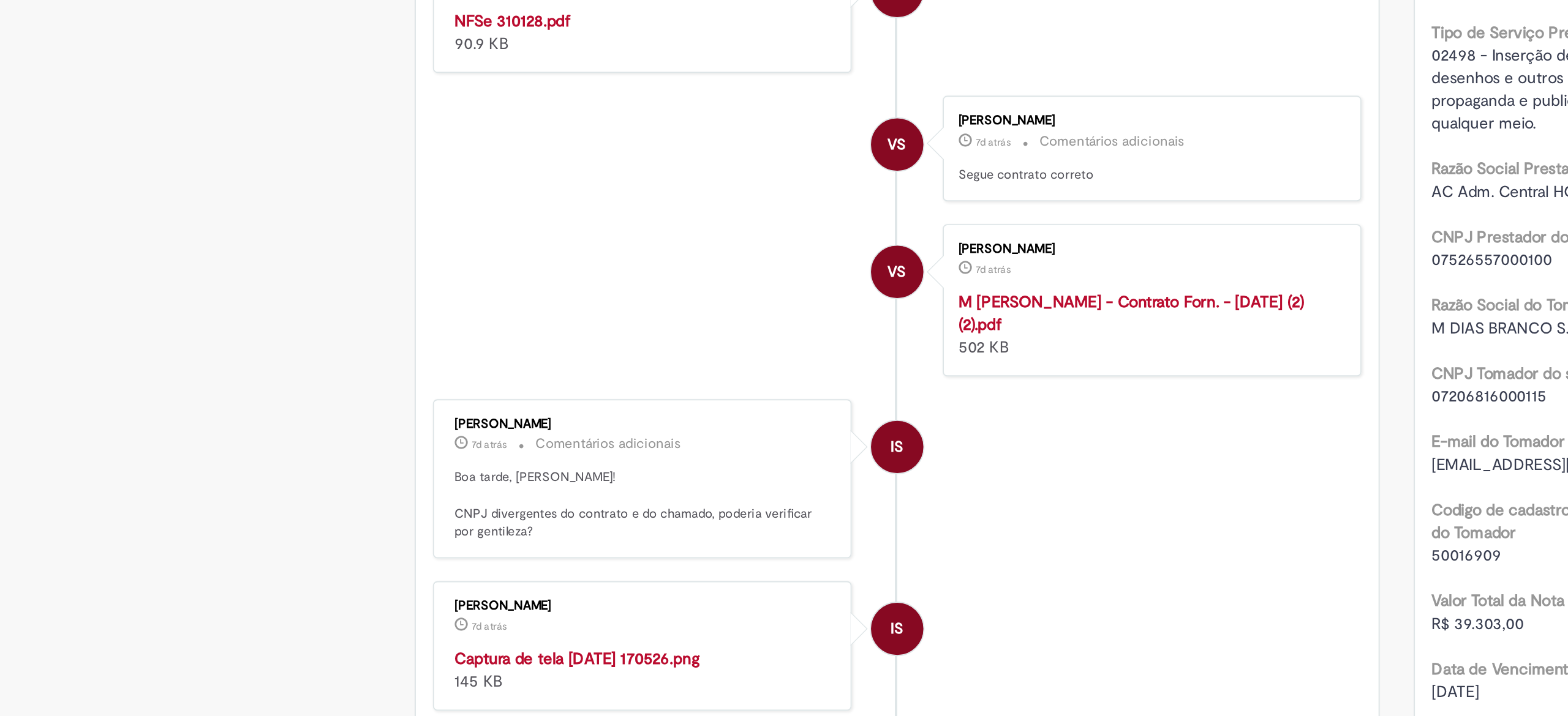
scroll to position [185, 0]
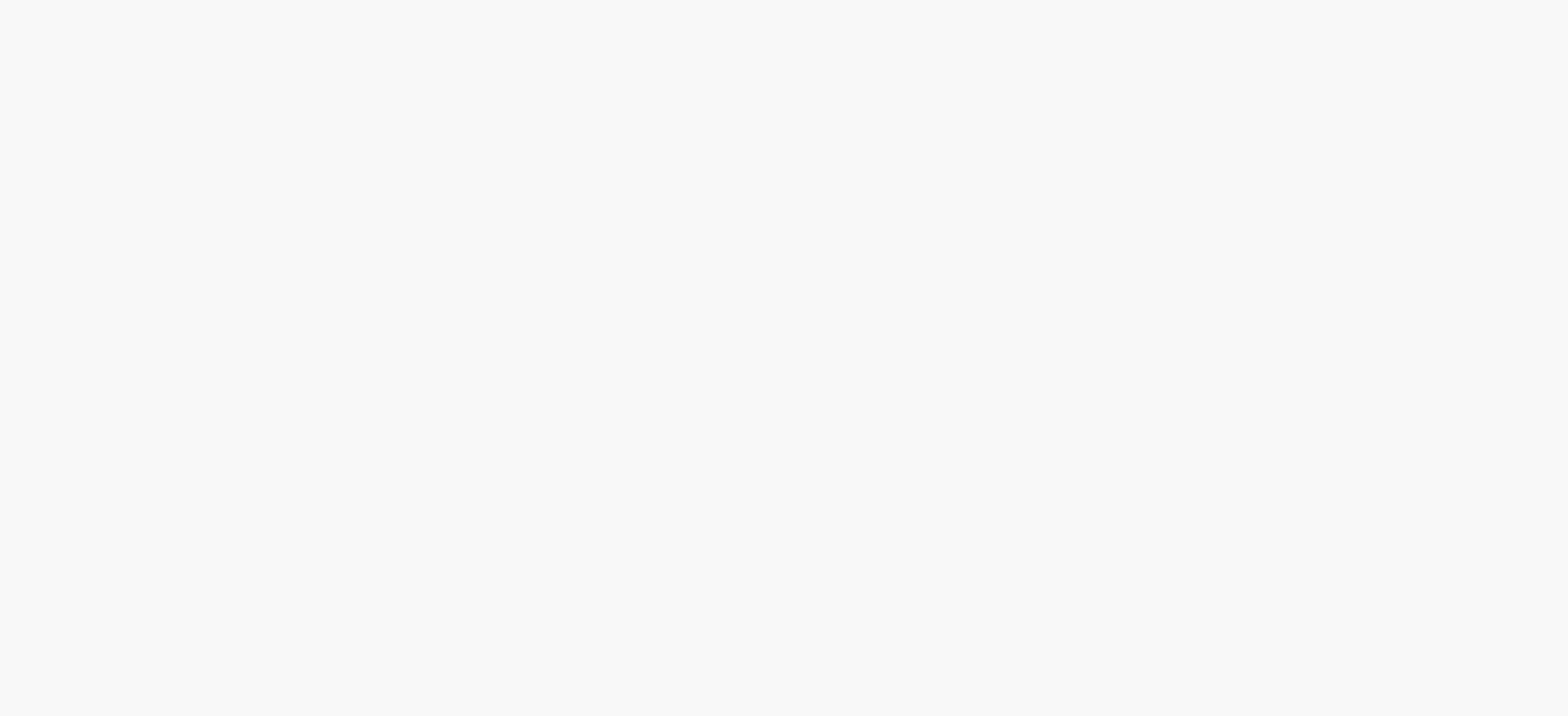
scroll to position [326, 0]
click at [0, 0] on link "2" at bounding box center [0, 0] width 0 height 0
click at [0, 0] on span "Emissão Referente a [DATE] - Croques Vencimento [DATE] Conta: Ag: 0912 | C/C 03…" at bounding box center [0, 0] width 0 height 0
click at [0, 0] on link "2" at bounding box center [0, 0] width 0 height 0
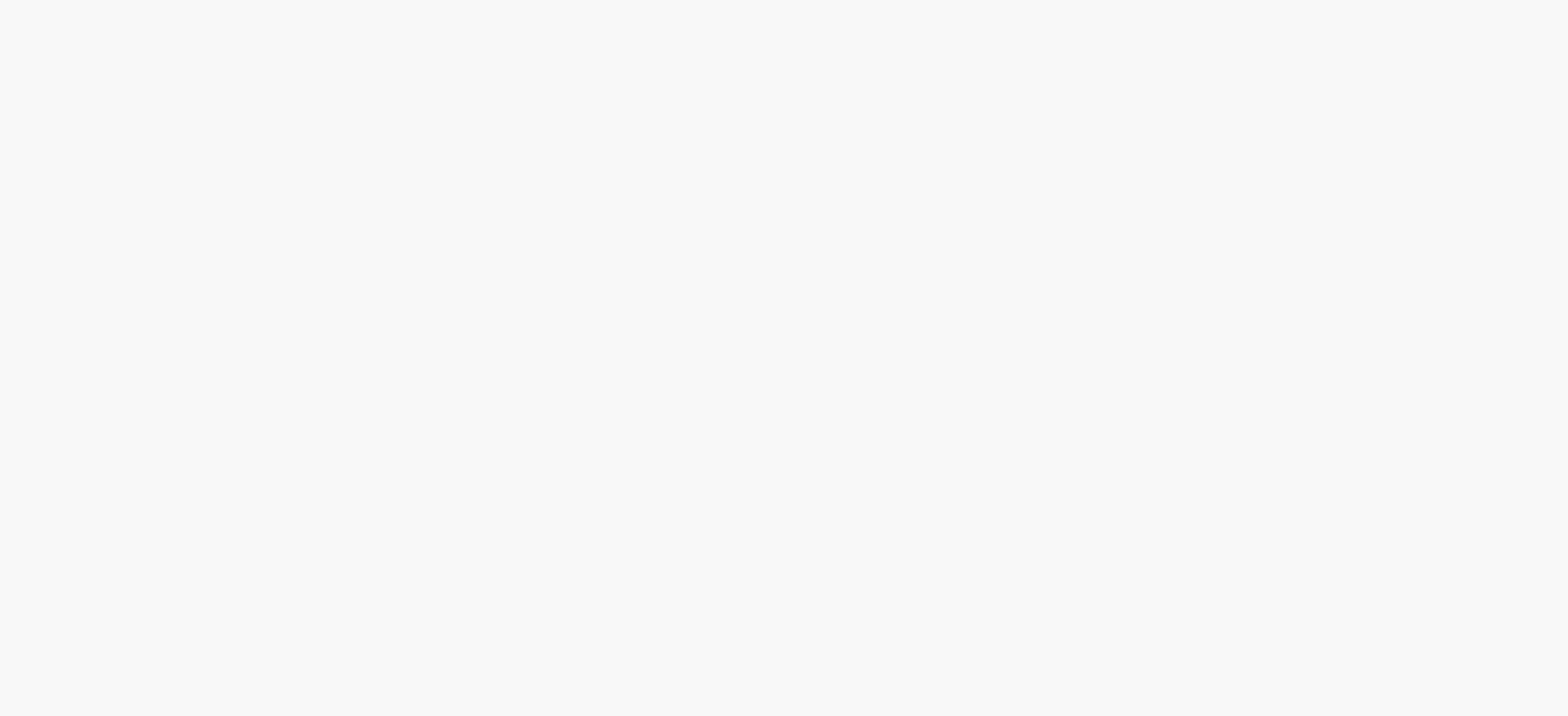
click at [0, 0] on span "Emissão Referente a [DATE] - Vita Forte Vencimento [DATE] Conta: Ag: 0912 | C/C…" at bounding box center [0, 0] width 0 height 0
click at [0, 0] on link "3" at bounding box center [0, 0] width 0 height 0
click at [0, 0] on span "Emissão Referente a [DATE] - Tial Vencimento [DATE] Conta: Ag: 0912 | C/C 03321…" at bounding box center [0, 0] width 0 height 0
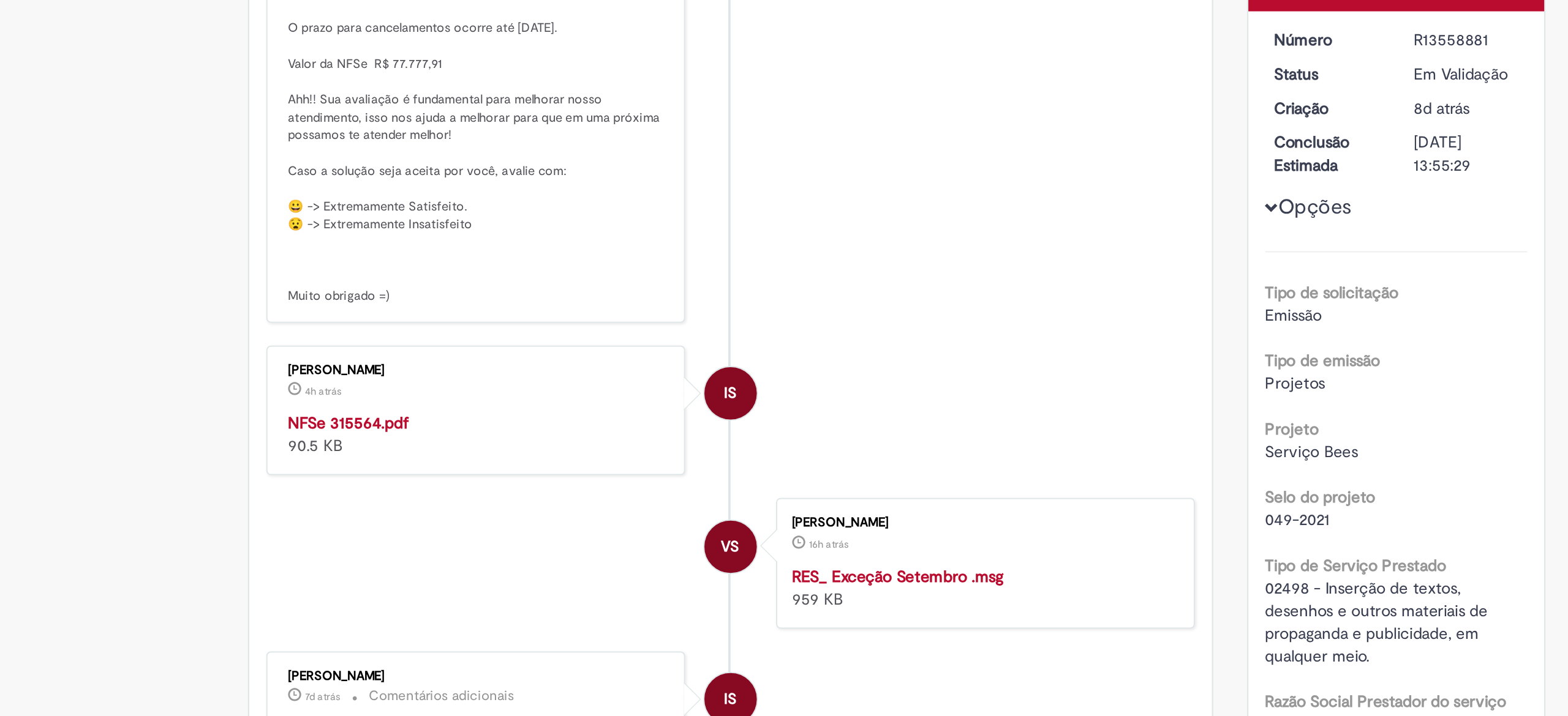
scroll to position [221, 0]
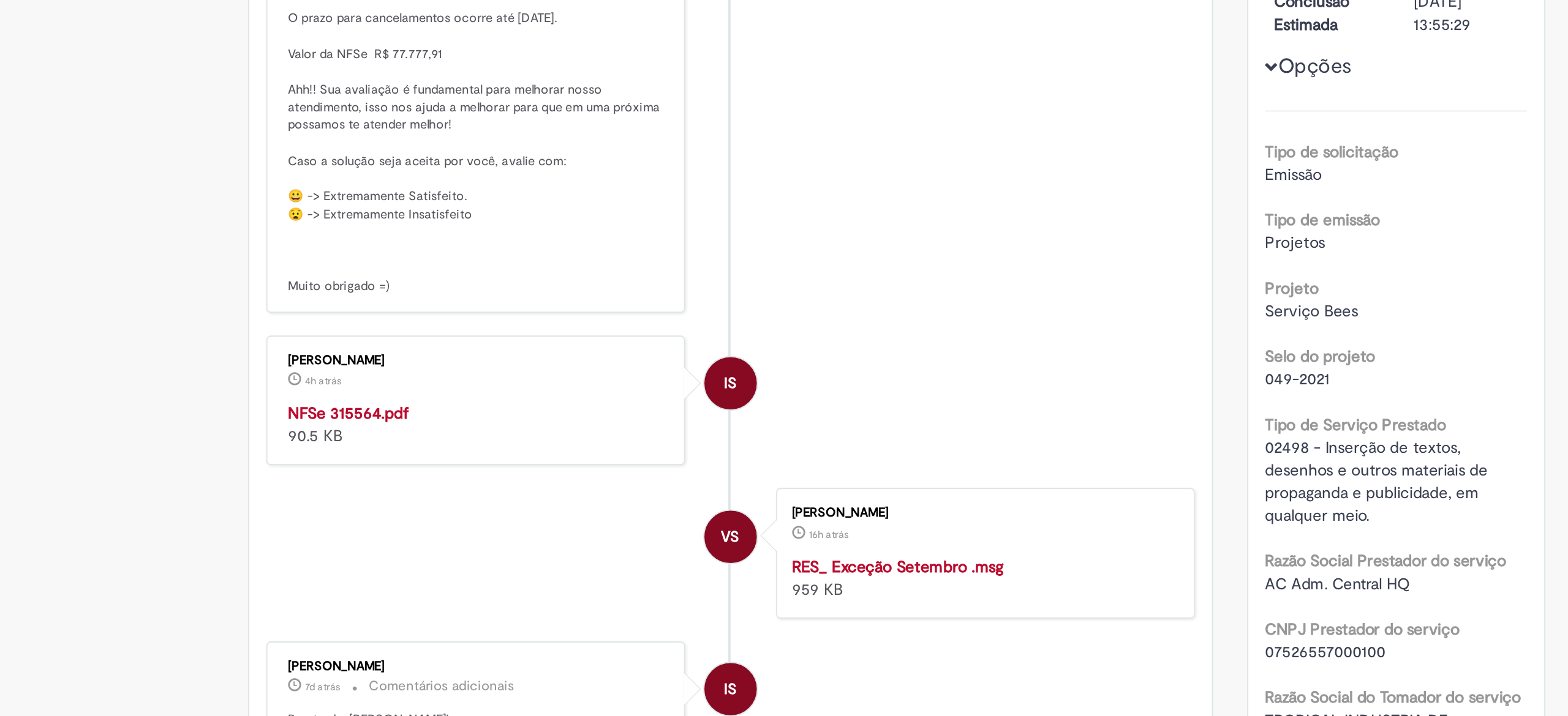
click at [483, 236] on ul "IS Isabella Silva 4h atrás 4 horas atrás Comentários adicionais Solução Propost…" at bounding box center [694, 490] width 500 height 1082
click at [496, 294] on strong "NFSe 315564.pdf" at bounding box center [488, 288] width 65 height 11
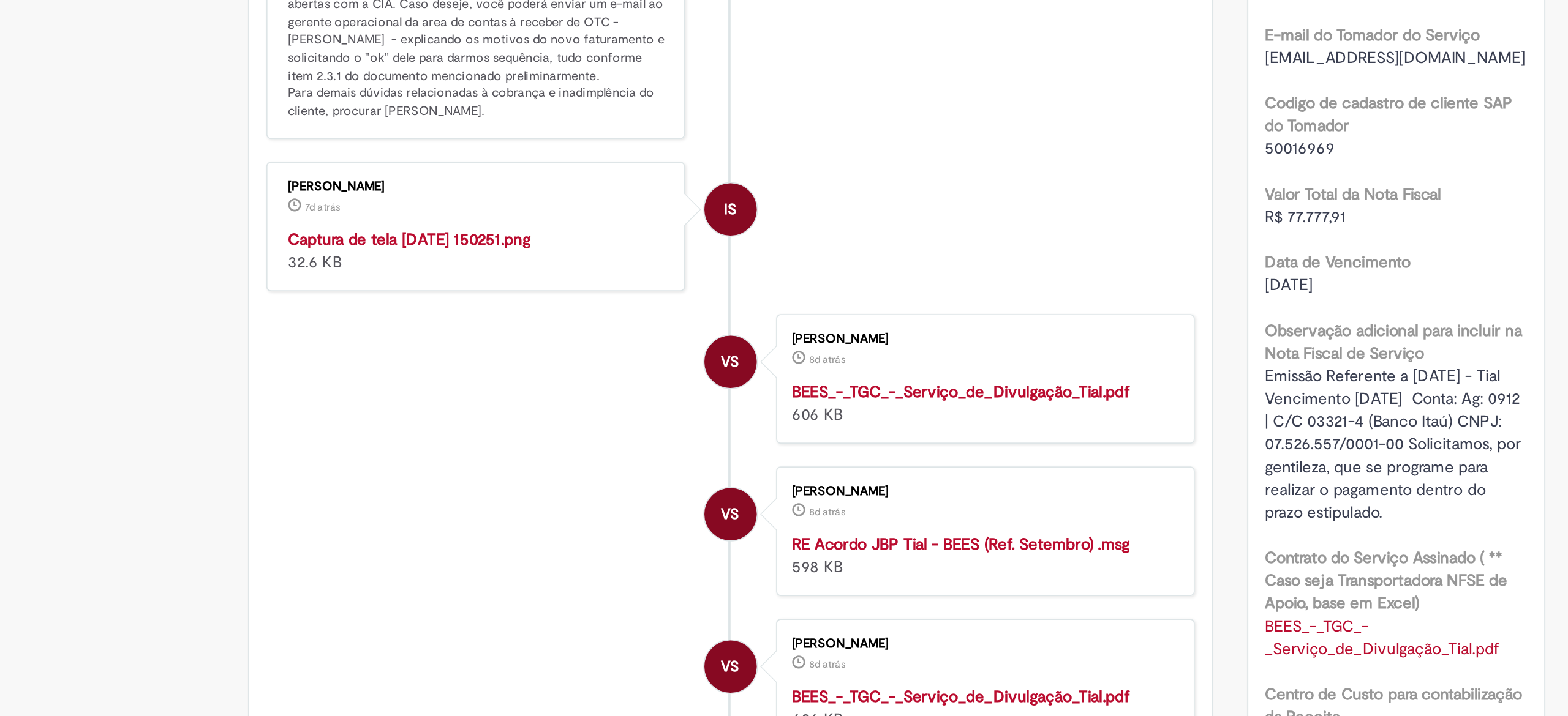
scroll to position [662, 0]
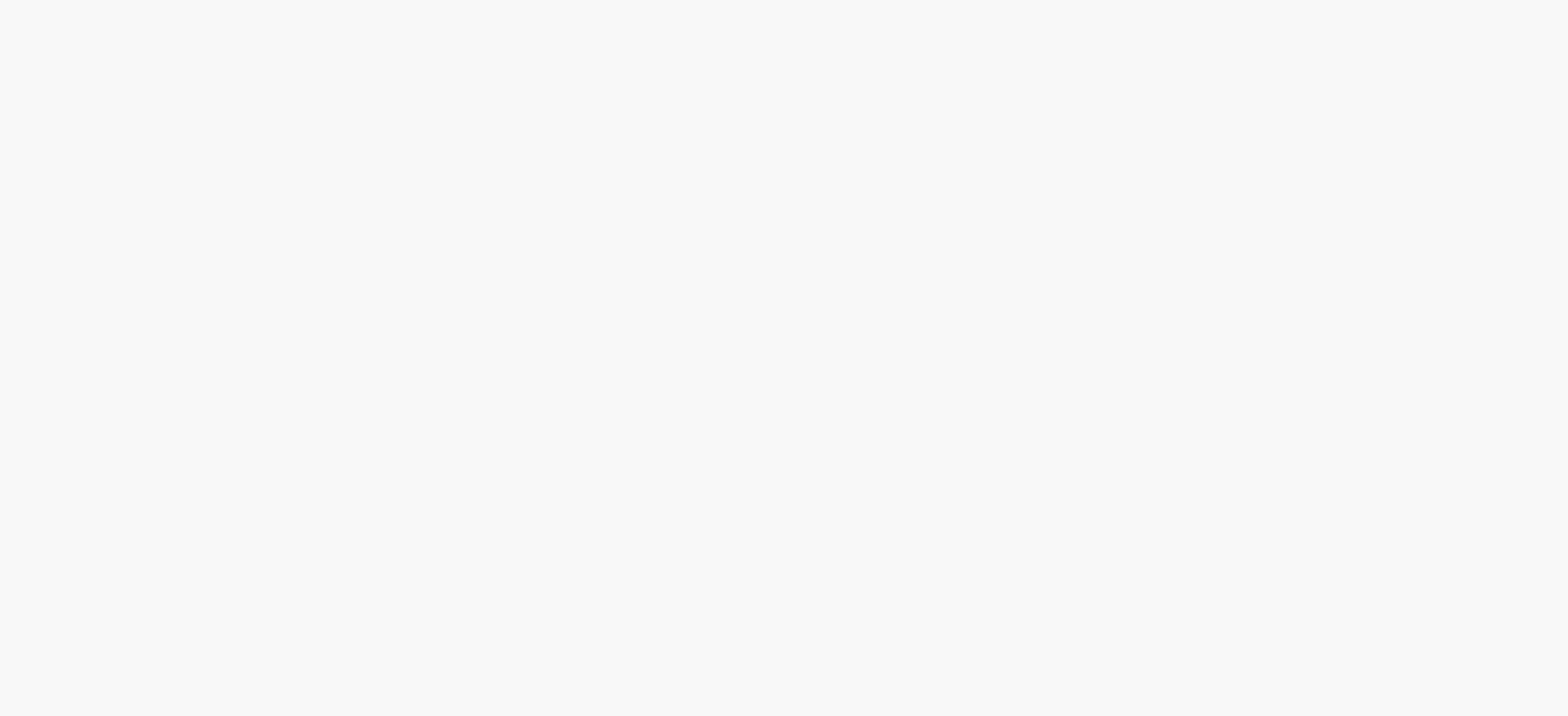
scroll to position [326, 0]
click at [0, 0] on link "3" at bounding box center [0, 0] width 0 height 0
click at [0, 0] on link "1" at bounding box center [0, 0] width 0 height 0
click at [0, 0] on input "Pesquisar" at bounding box center [0, 0] width 0 height 0
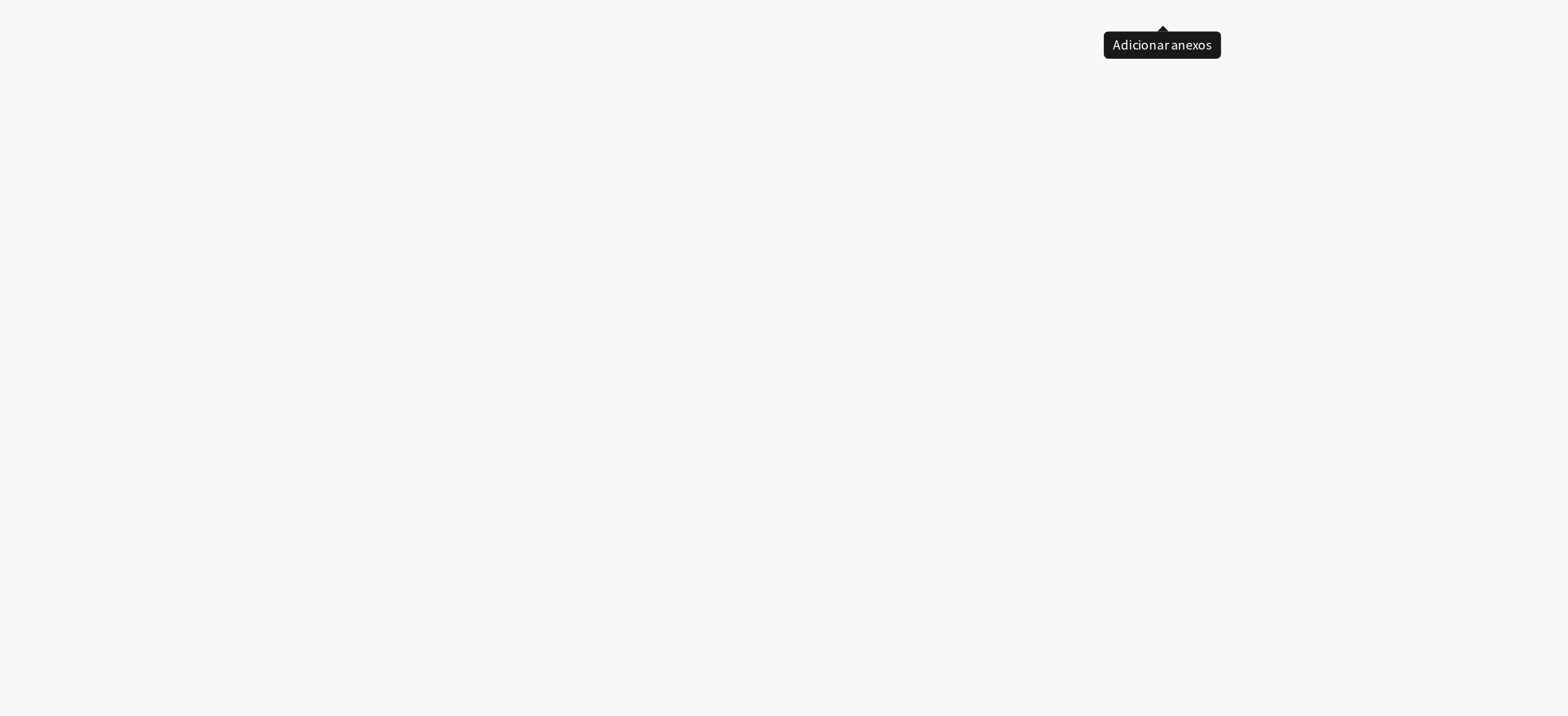
type input "****"
click at [0, 0] on button "Pesquisar" at bounding box center [0, 0] width 0 height 0
click at [0, 0] on span "Emissão Referente a Setembro/25 - Tial Vencimento 31/10/2025 Conta: Ag: 0912 | …" at bounding box center [0, 0] width 0 height 0
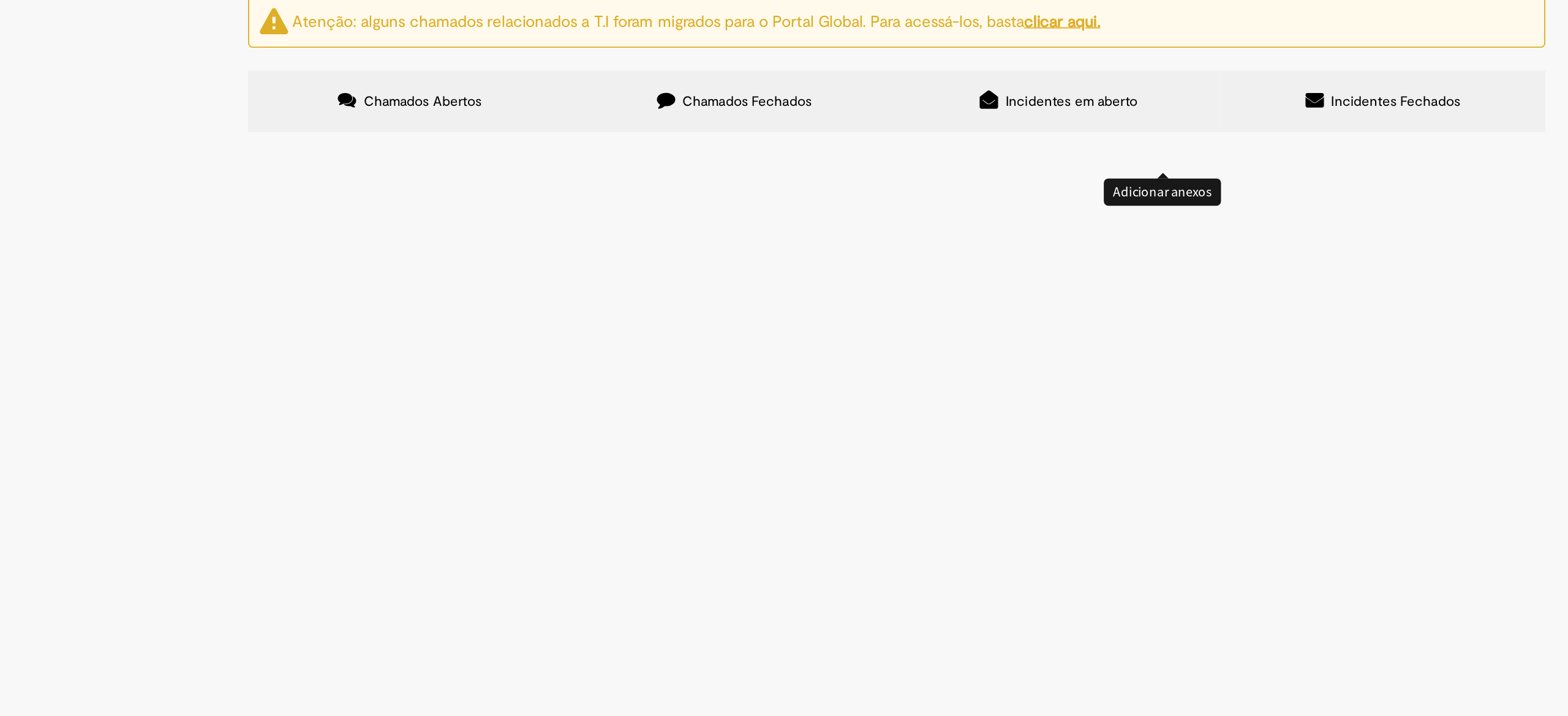
paste input "*********"
click at [0, 0] on input "Pesquisar" at bounding box center [0, 0] width 0 height 0
type input "*********"
click at [0, 0] on button "Pesquisar" at bounding box center [0, 0] width 0 height 0
click at [724, 108] on label "Chamados Fechados" at bounding box center [696, 118] width 175 height 33
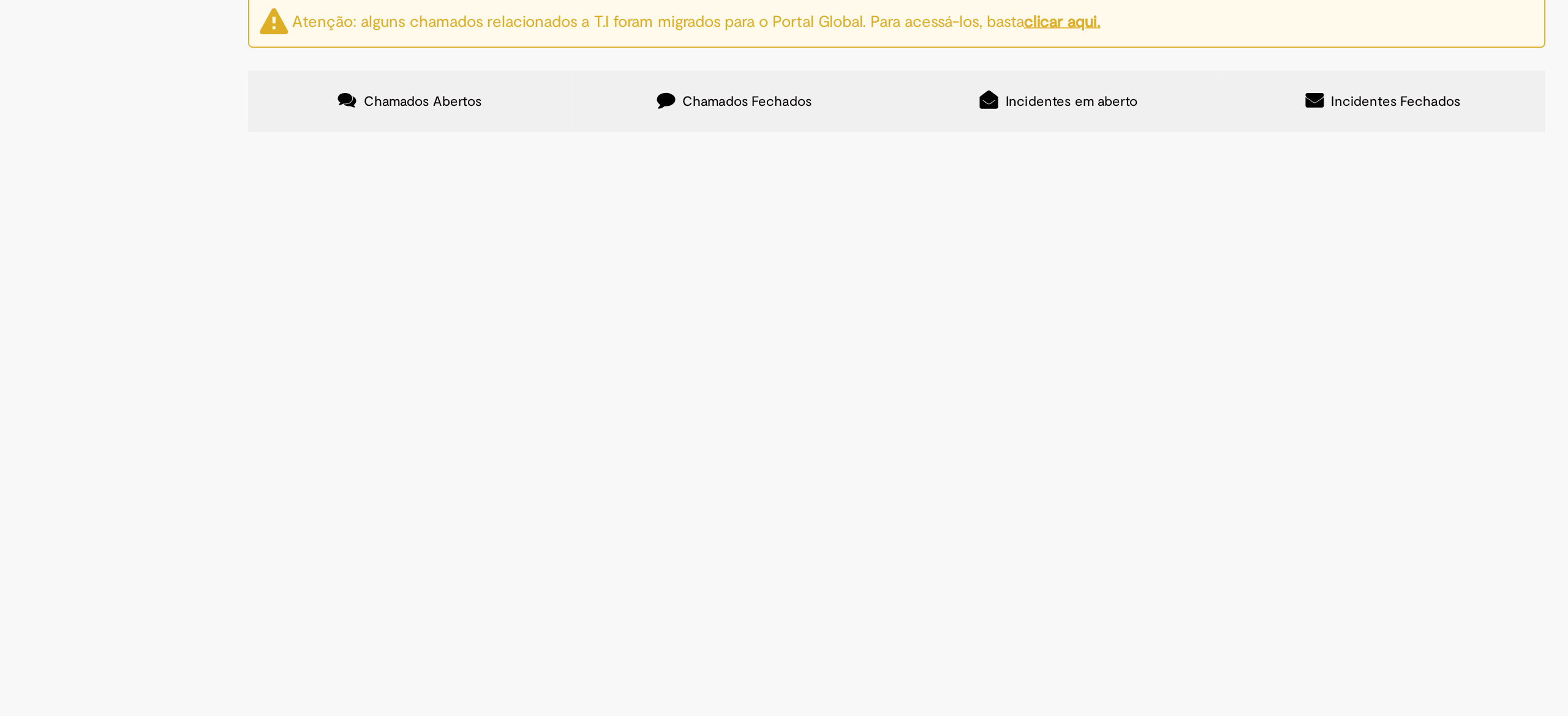
click at [0, 0] on input "Pesquisar" at bounding box center [0, 0] width 0 height 0
paste input "*********"
type input "*********"
click at [0, 0] on button "Pesquisar" at bounding box center [0, 0] width 0 height 0
click at [894, 118] on span "Incidentes em aberto" at bounding box center [878, 118] width 71 height 10
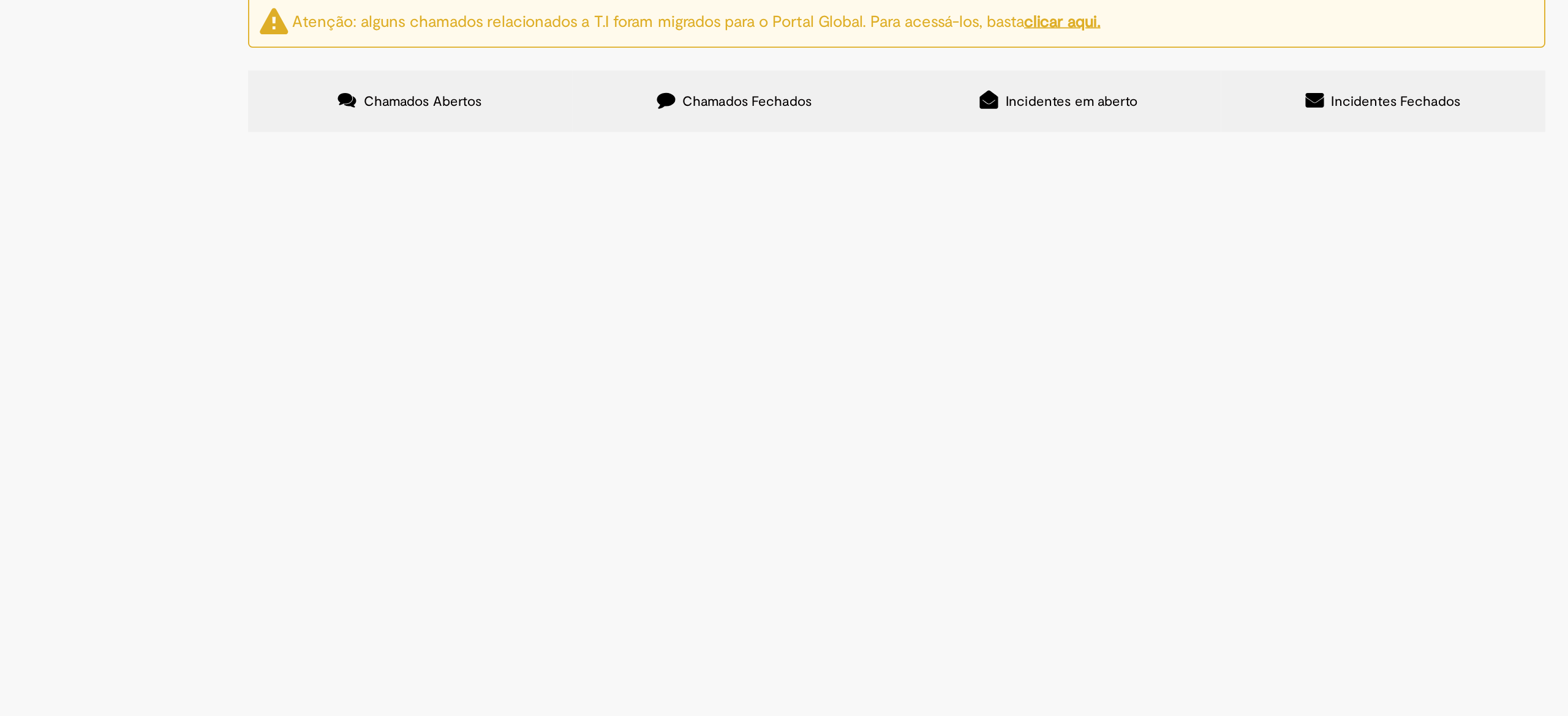
click at [0, 0] on input "Pesquisar" at bounding box center [0, 0] width 0 height 0
paste input "*********"
type input "*********"
click at [0, 0] on button "Pesquisar" at bounding box center [0, 0] width 0 height 0
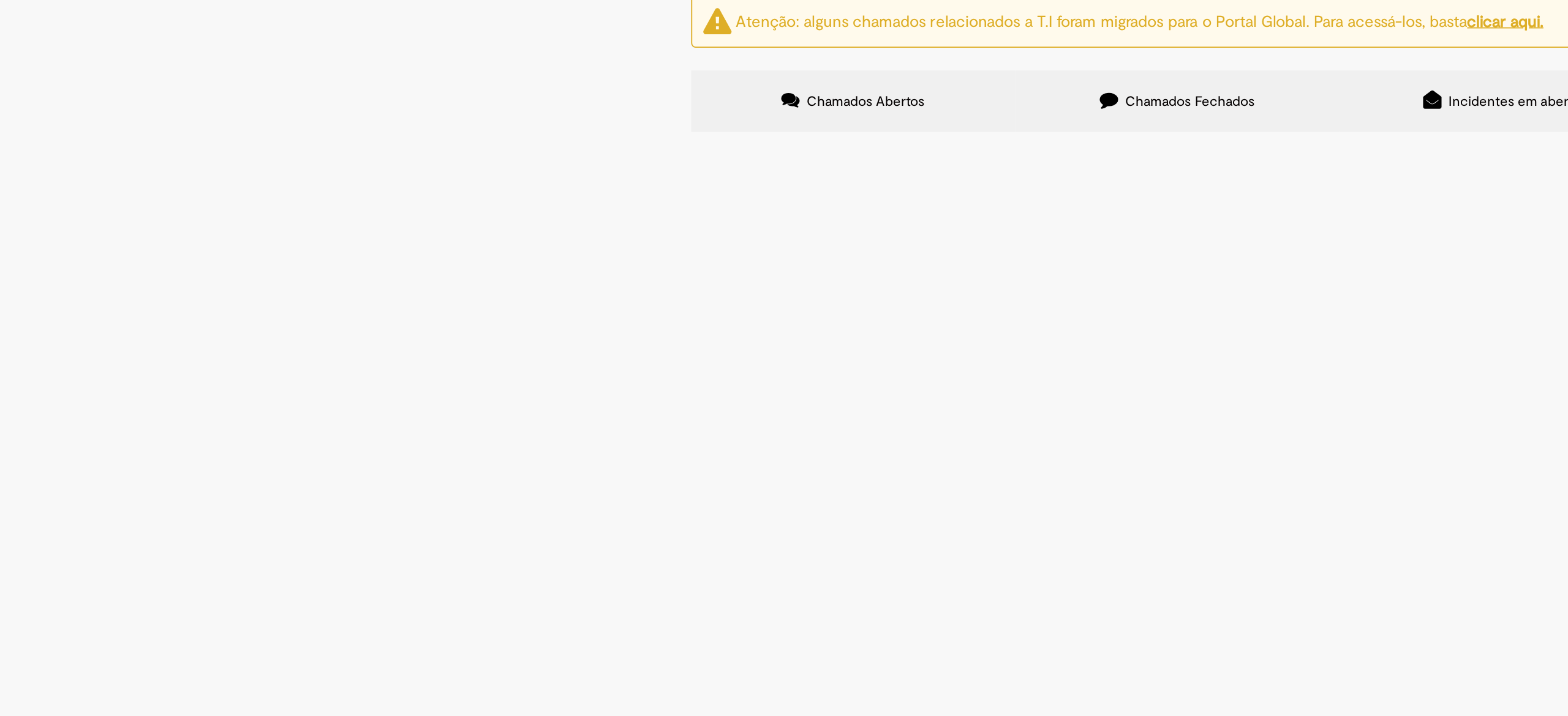
click at [556, 126] on label "Chamados Abertos" at bounding box center [522, 118] width 175 height 33
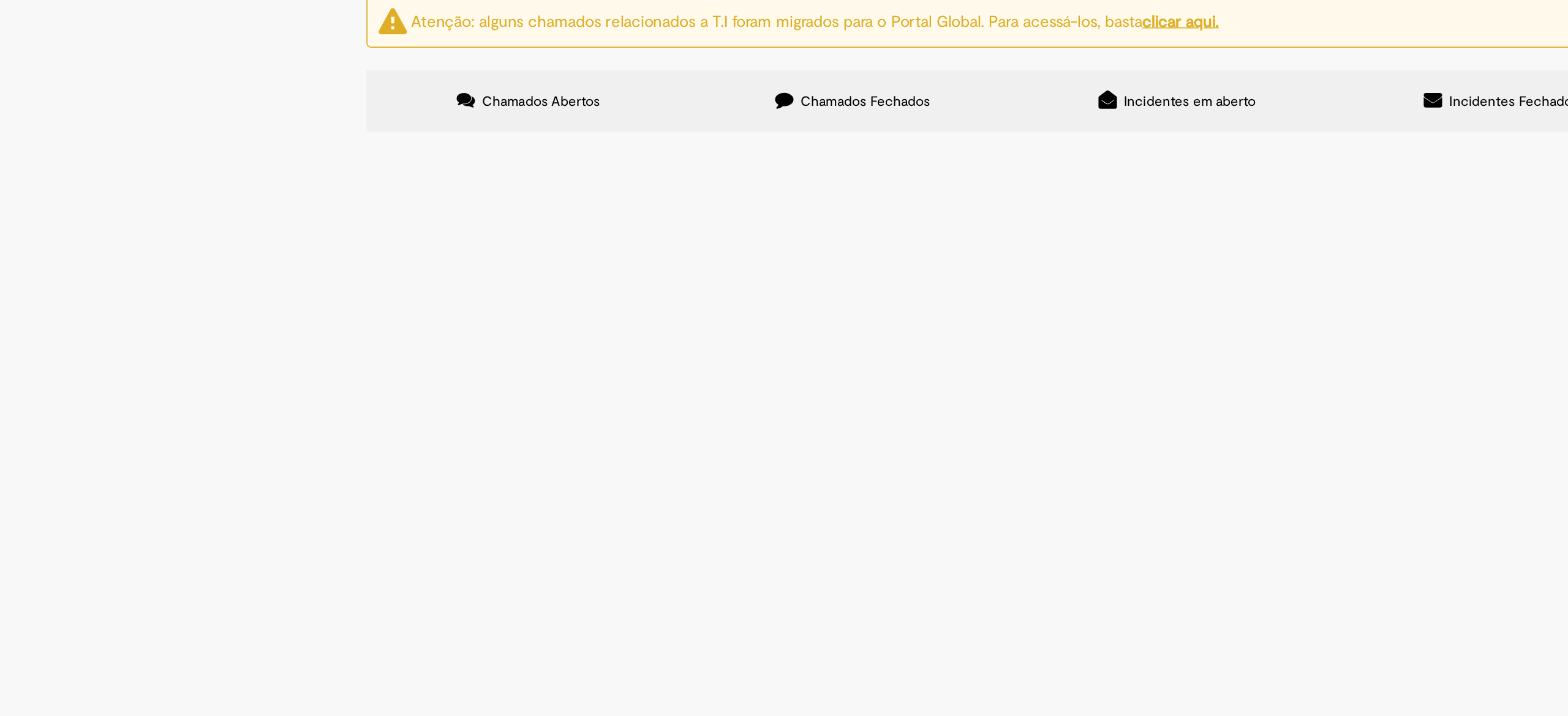
click at [0, 0] on input "Pesquisar" at bounding box center [0, 0] width 0 height 0
paste input "*********"
type input "*********"
click at [0, 0] on button "Pesquisar" at bounding box center [0, 0] width 0 height 0
click at [0, 0] on input "Pesquisar" at bounding box center [0, 0] width 0 height 0
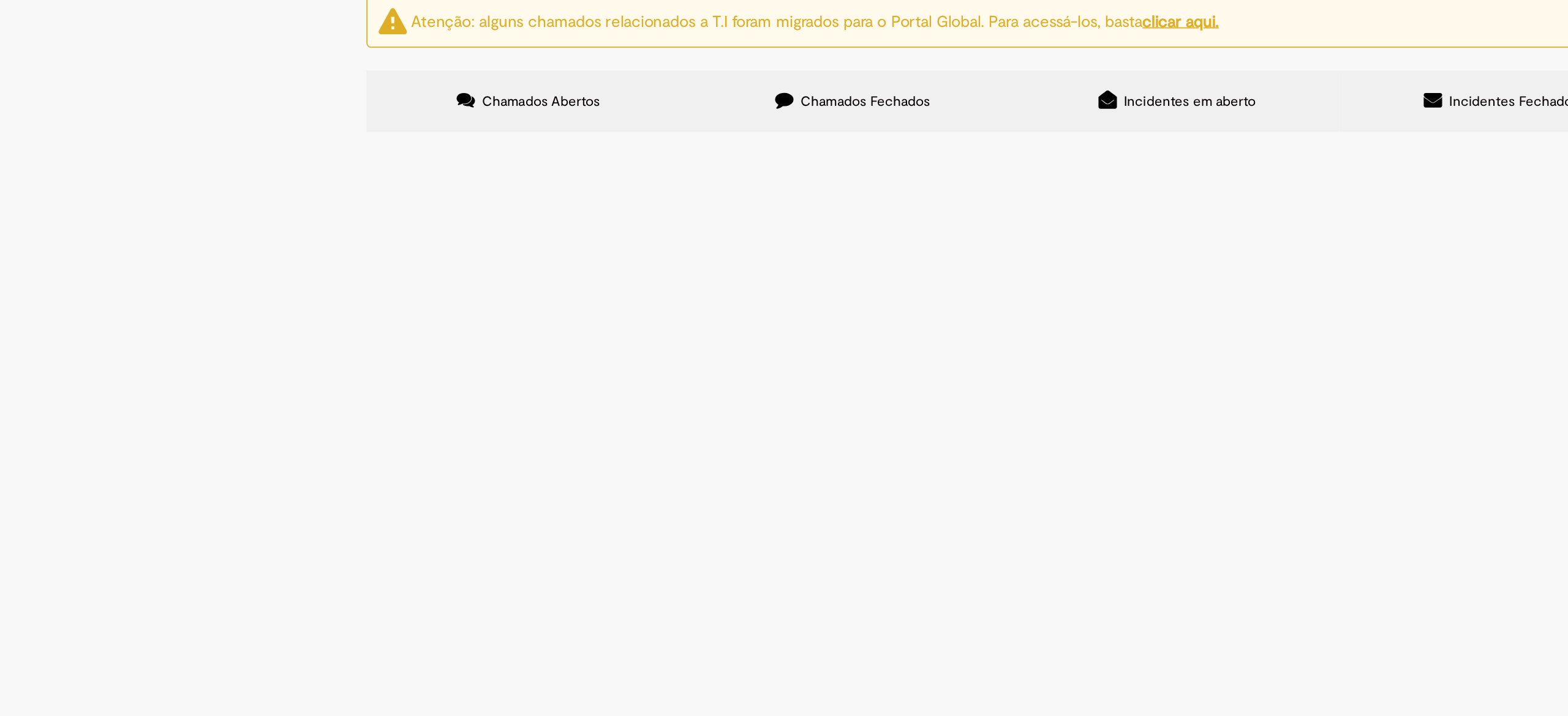
paste input "*********"
type input "*********"
click at [0, 0] on button "Pesquisar" at bounding box center [0, 0] width 0 height 0
click at [0, 0] on span "Emissão referente ao mês de Setembro - Fee Revenda Direto. M Dias Branco. Venci…" at bounding box center [0, 0] width 0 height 0
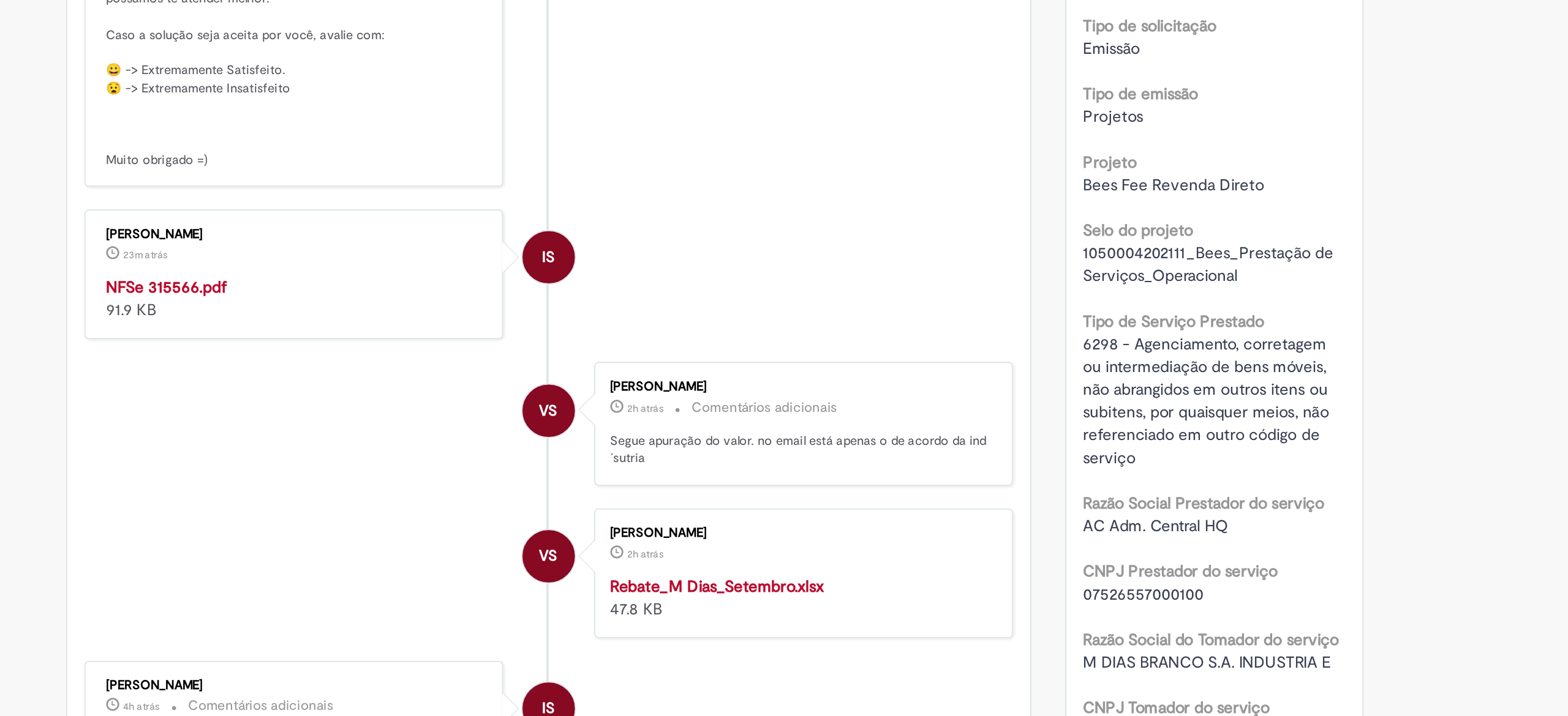
scroll to position [25, 0]
click at [506, 490] on strong "NFSe 315566.pdf" at bounding box center [488, 485] width 65 height 11
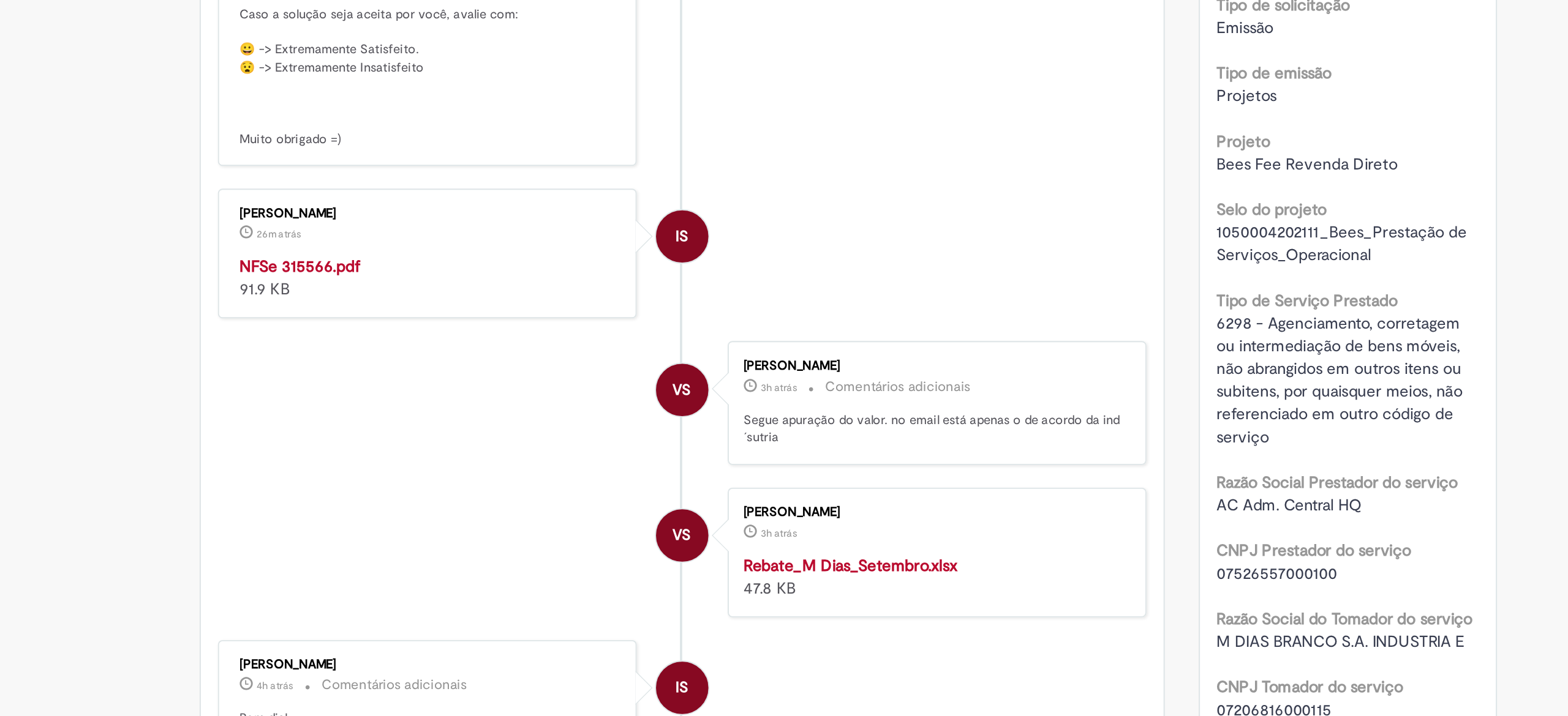
scroll to position [0, 0]
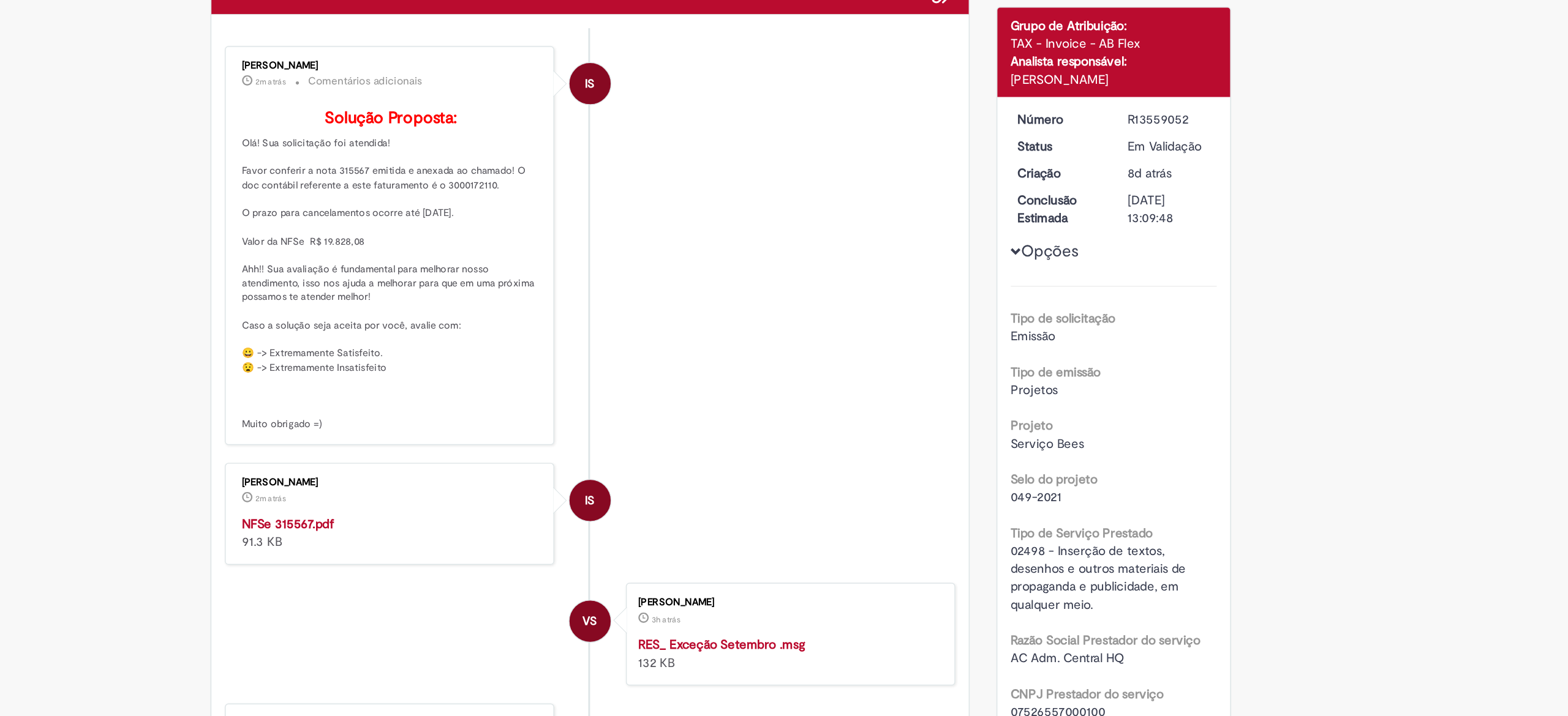
click at [495, 515] on strong "NFSe 315567.pdf" at bounding box center [488, 509] width 63 height 11
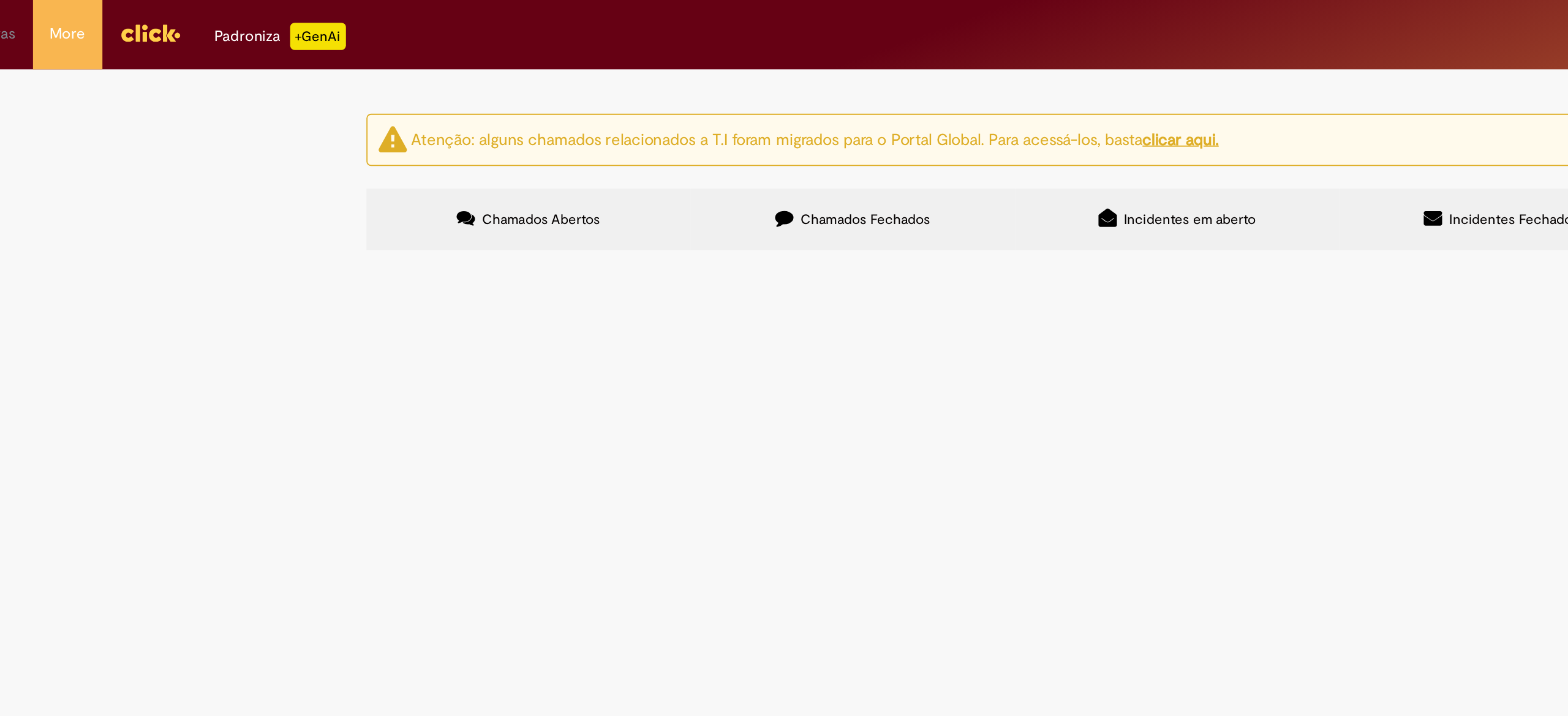
click at [0, 0] on input "Pesquisar" at bounding box center [0, 0] width 0 height 0
type input "**********"
click at [0, 0] on button "Pesquisar" at bounding box center [0, 0] width 0 height 0
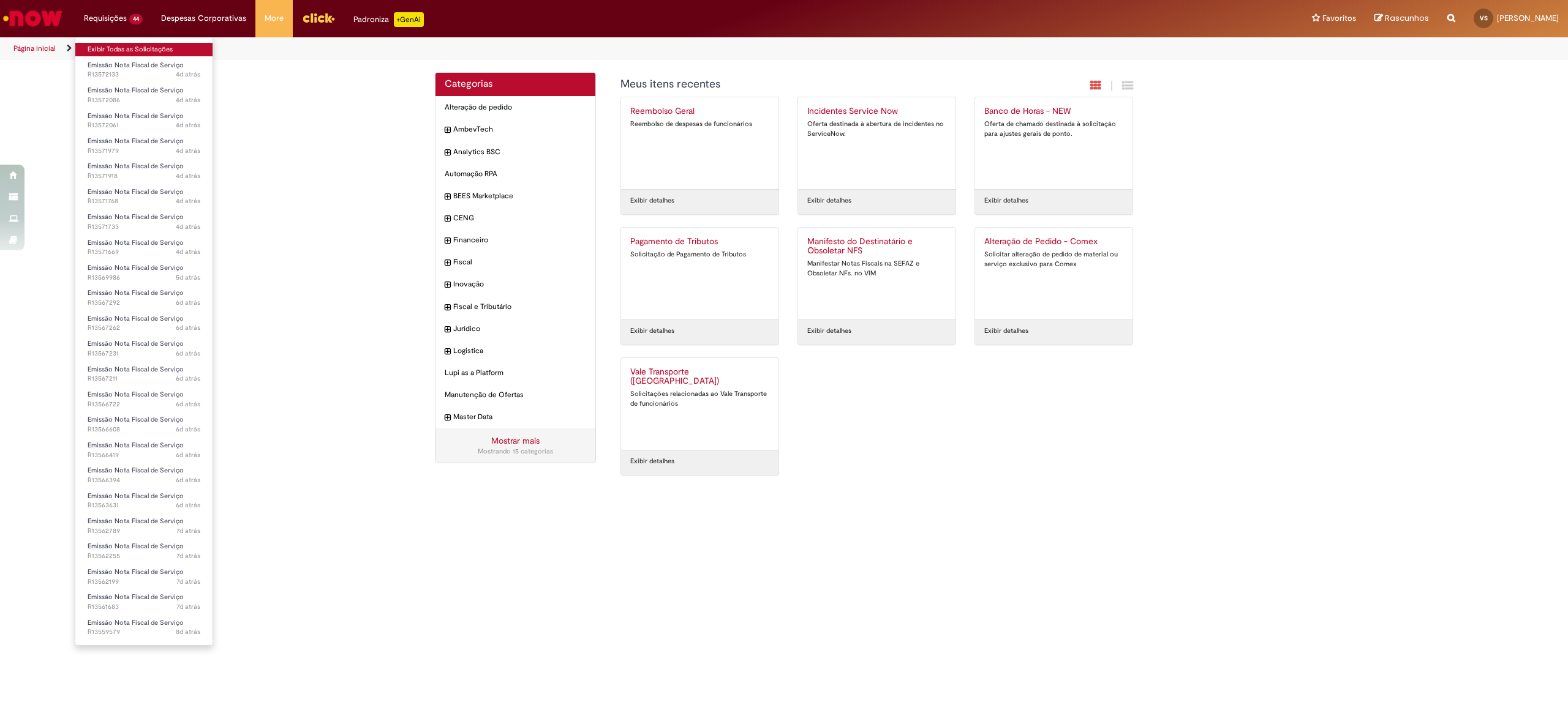
click at [123, 48] on link "Exibir Todas as Solicitações" at bounding box center [144, 50] width 137 height 14
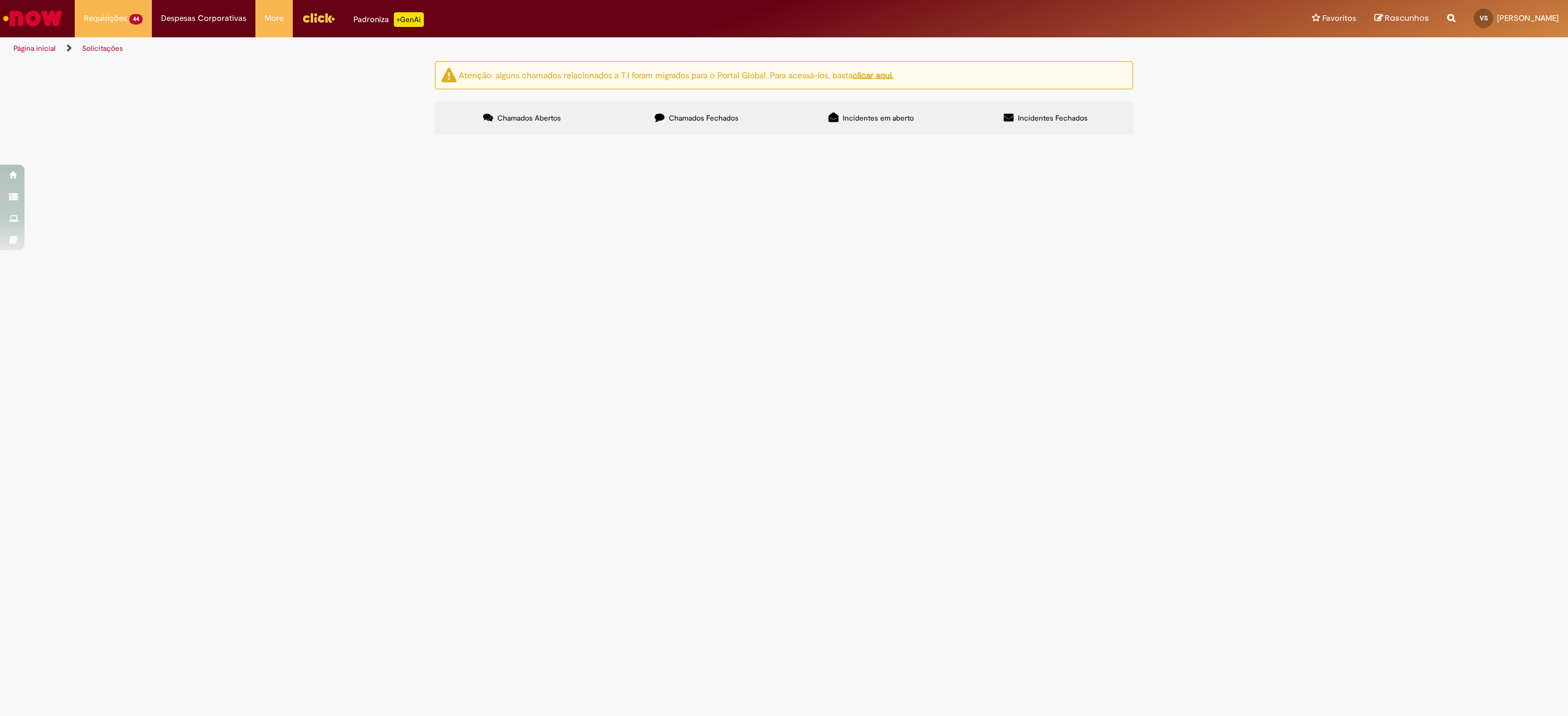
scroll to position [2, 0]
click at [0, 0] on span "Emissão referente ao mês de Agosto - Fee Revenda Direto. Tial. Vencimento: [DAT…" at bounding box center [0, 0] width 0 height 0
click at [1495, 139] on div "Atenção: alguns chamados relacionados a T.I foram migrados para o Portal Global…" at bounding box center [784, 100] width 1568 height 77
click at [0, 0] on link "2" at bounding box center [0, 0] width 0 height 0
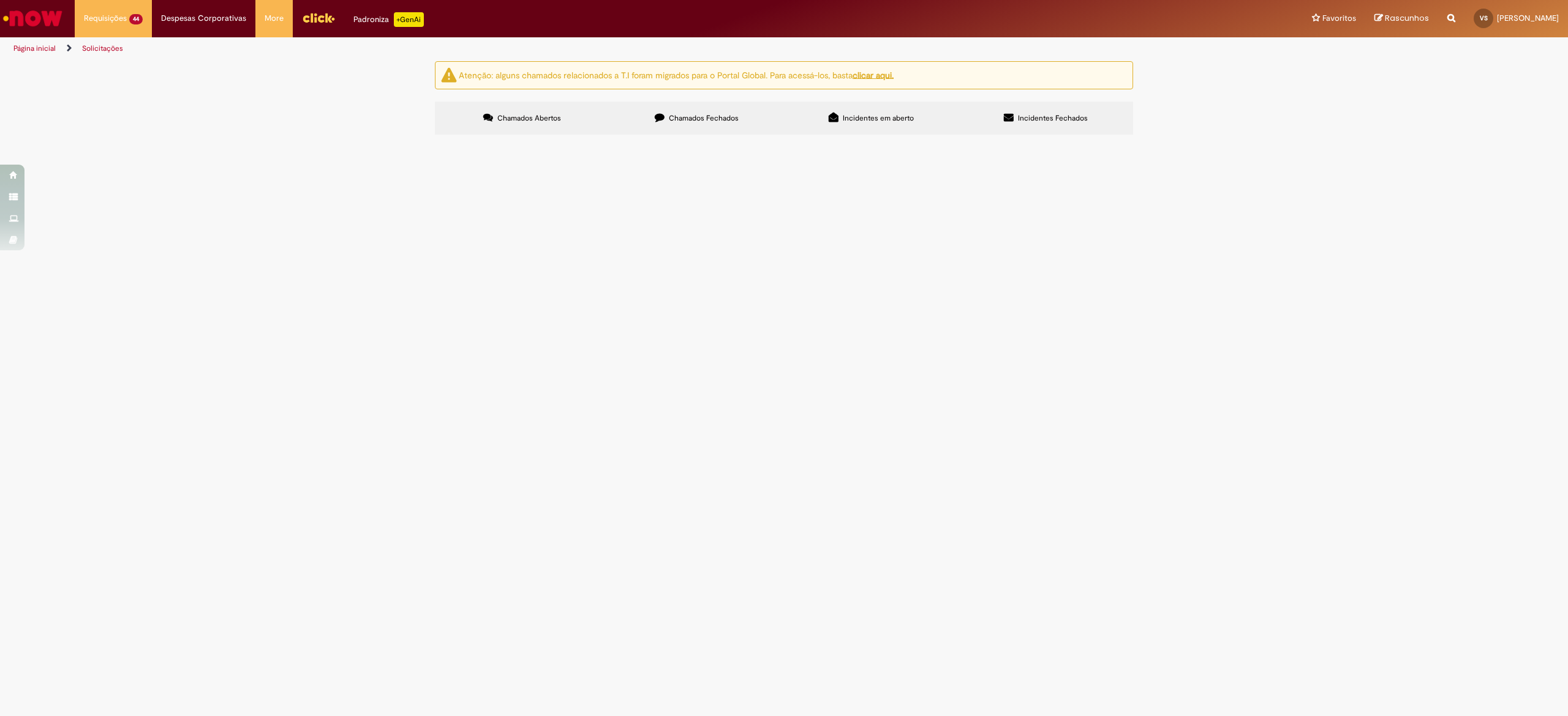
click at [0, 0] on link "3" at bounding box center [0, 0] width 0 height 0
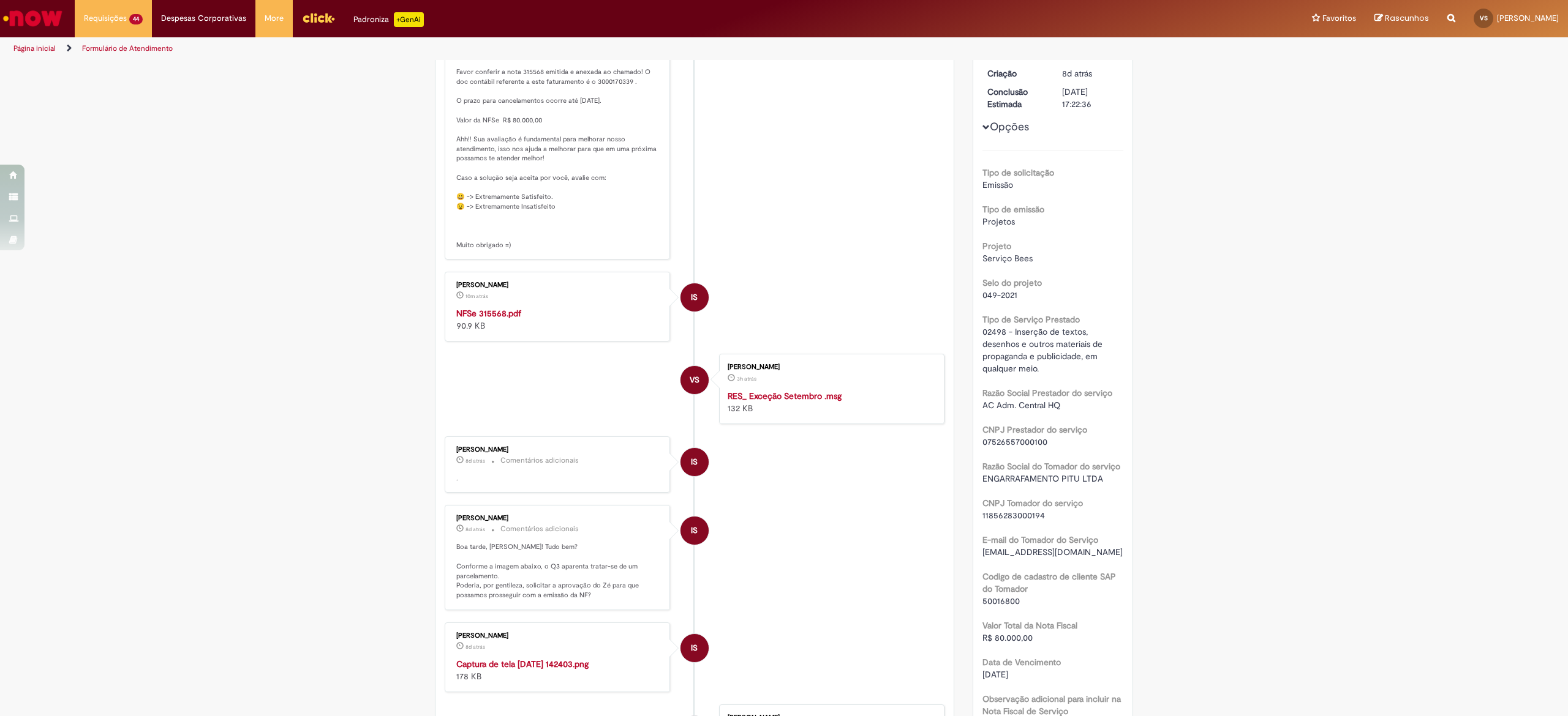
scroll to position [195, 0]
click at [501, 320] on strong "NFSe 315568.pdf" at bounding box center [488, 315] width 65 height 11
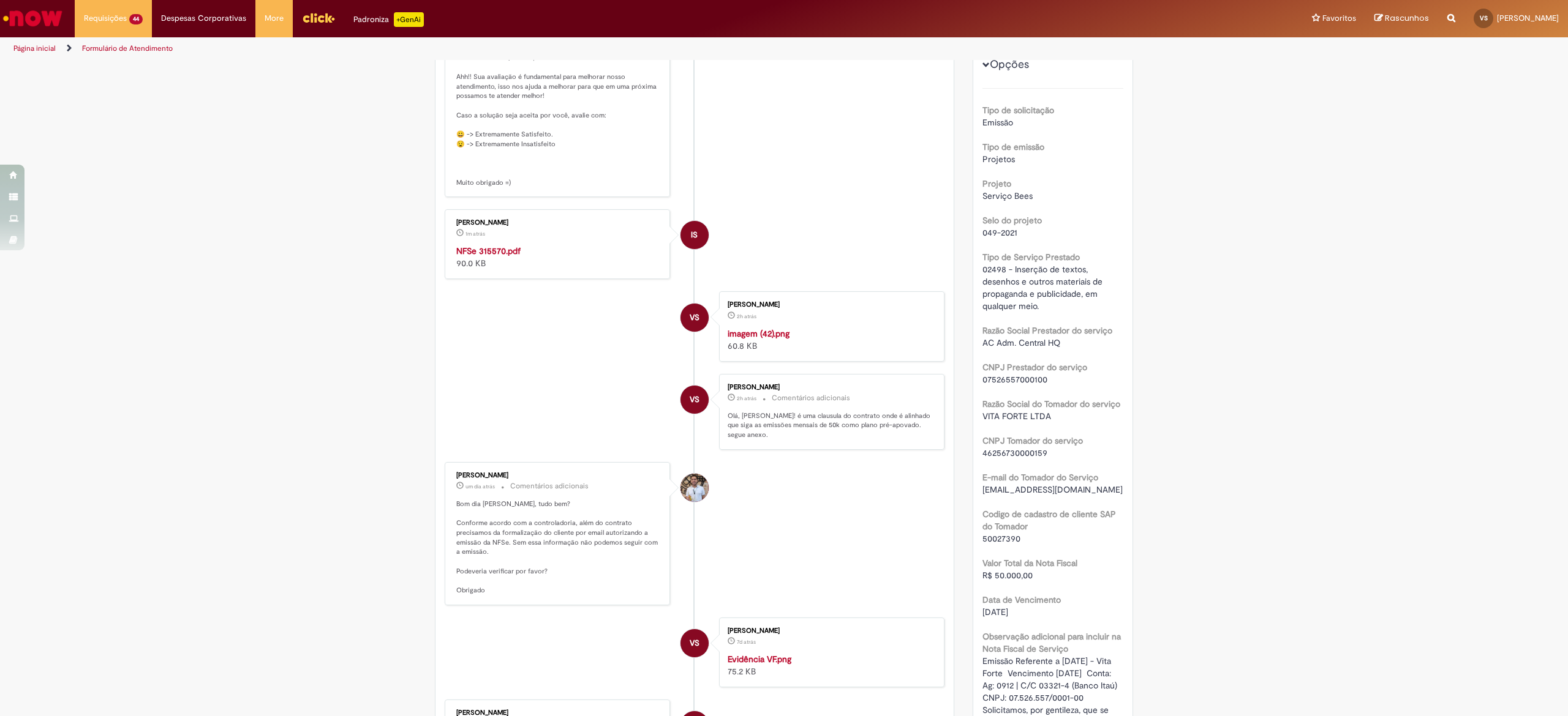
scroll to position [257, 0]
click at [491, 257] on strong "NFSe 315570.pdf" at bounding box center [488, 252] width 64 height 11
